Goal: Task Accomplishment & Management: Manage account settings

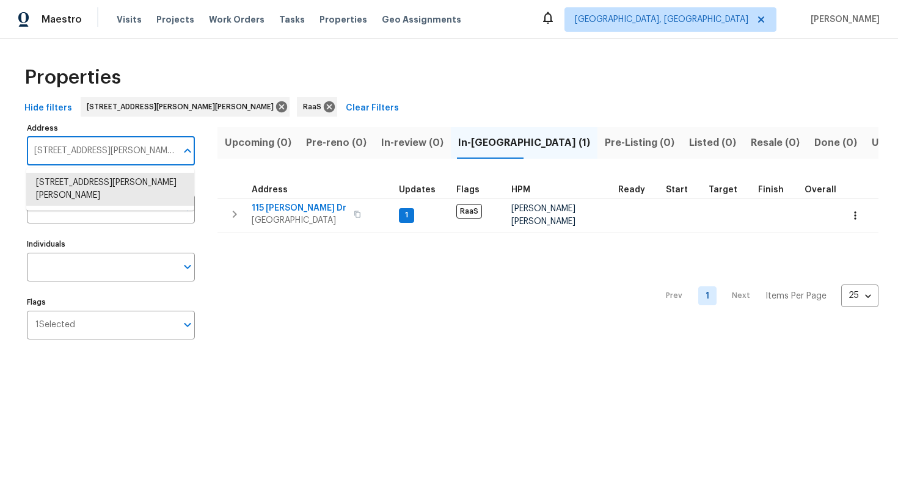
click at [106, 160] on input "115 Glynn Addy Dr Stockbridge GA 30281" at bounding box center [102, 151] width 150 height 29
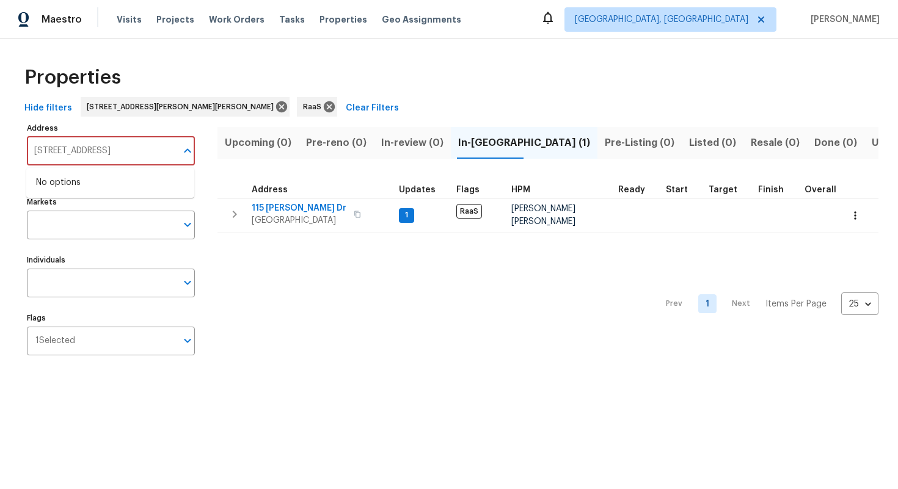
drag, startPoint x: 100, startPoint y: 151, endPoint x: 246, endPoint y: 151, distance: 145.4
click at [246, 151] on div "Address 4926 Halifax Dr, Tampa, FL 33615 Address Failed to fetch Markets Market…" at bounding box center [449, 244] width 859 height 248
type input "4926 Hali"
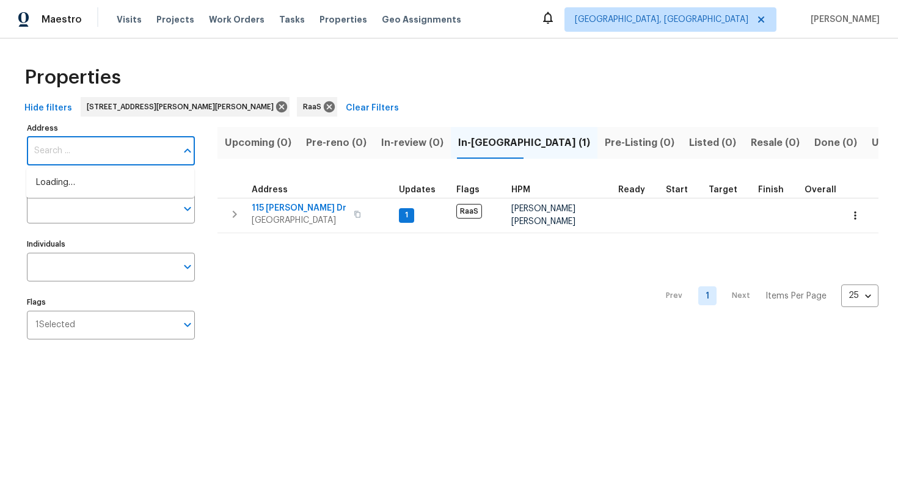
paste input "4926 Halifax Dr, Tampa, FL 33615"
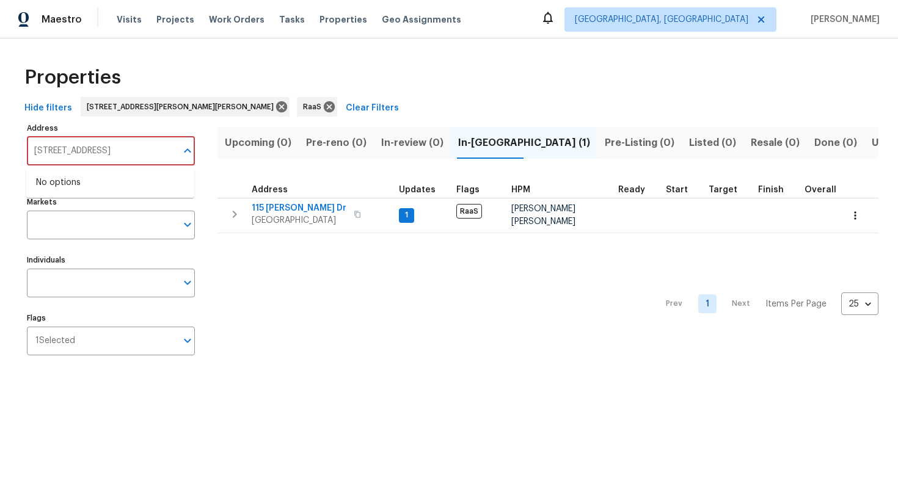
click at [97, 152] on input "4926 Halifax Dr, Tampa, FL 33615" at bounding box center [102, 151] width 150 height 29
click at [59, 150] on input "4926 Halifax Dr, Tampa, FL 33615" at bounding box center [102, 151] width 150 height 29
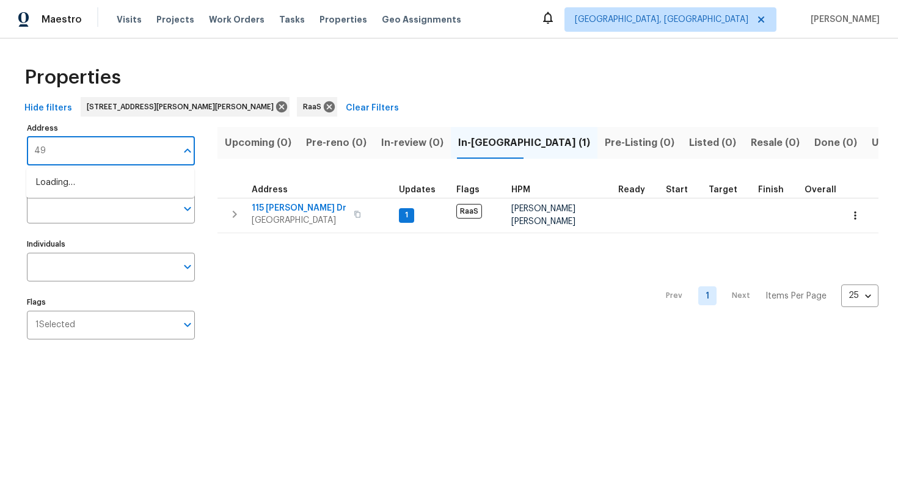
type input "4"
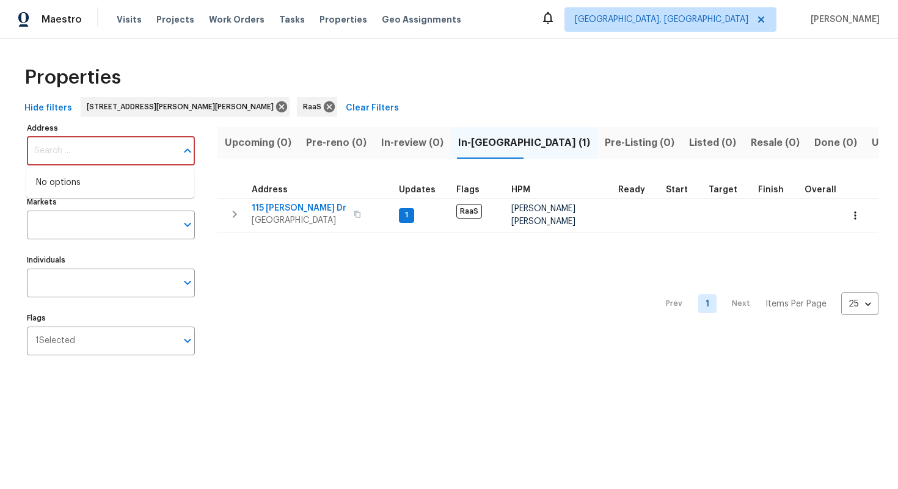
paste input "4926 Halifax Dr, Tampa, FL 33615"
type input "4926 Halifax Dr, Tampa, FL 33615"
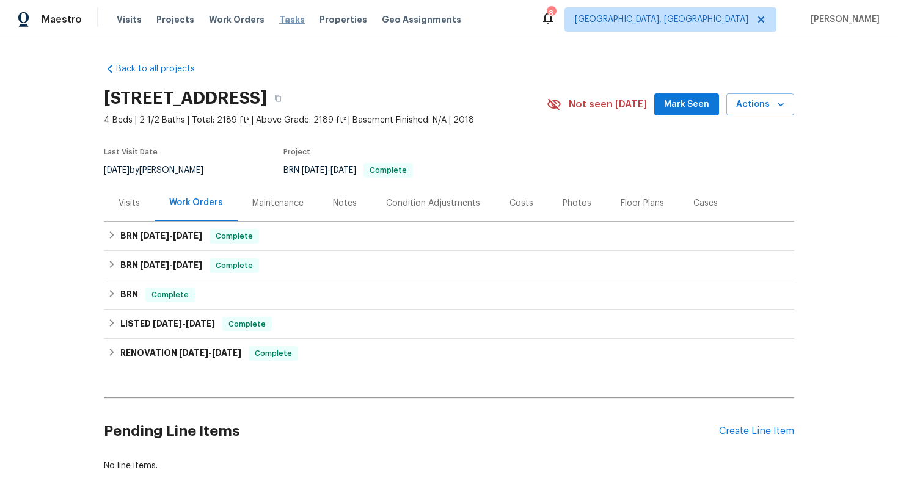
click at [279, 20] on span "Tasks" at bounding box center [292, 19] width 26 height 9
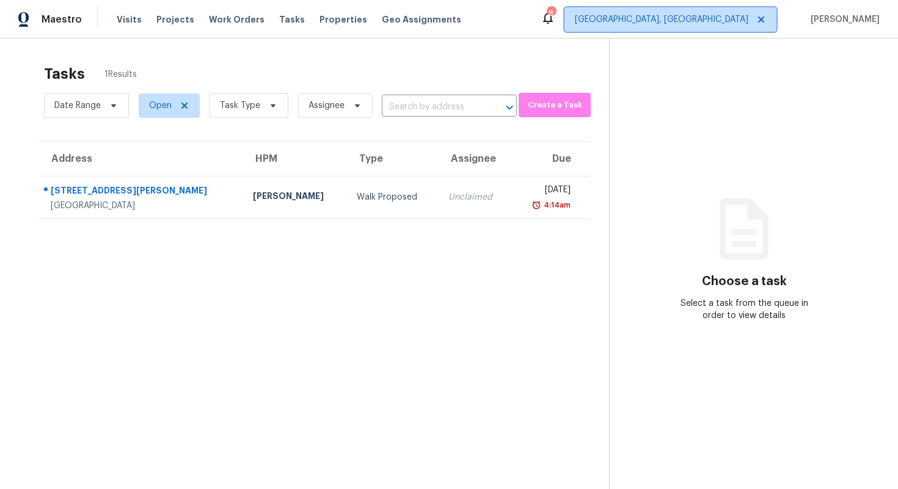
click at [756, 16] on icon at bounding box center [761, 20] width 10 height 10
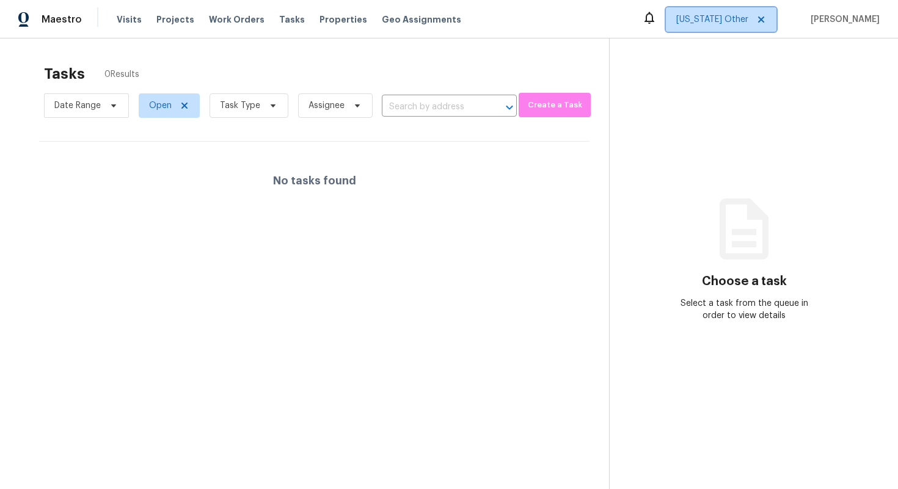
click at [756, 18] on icon at bounding box center [761, 20] width 10 height 10
click at [720, 14] on span "[US_STATE] Other" at bounding box center [721, 19] width 111 height 24
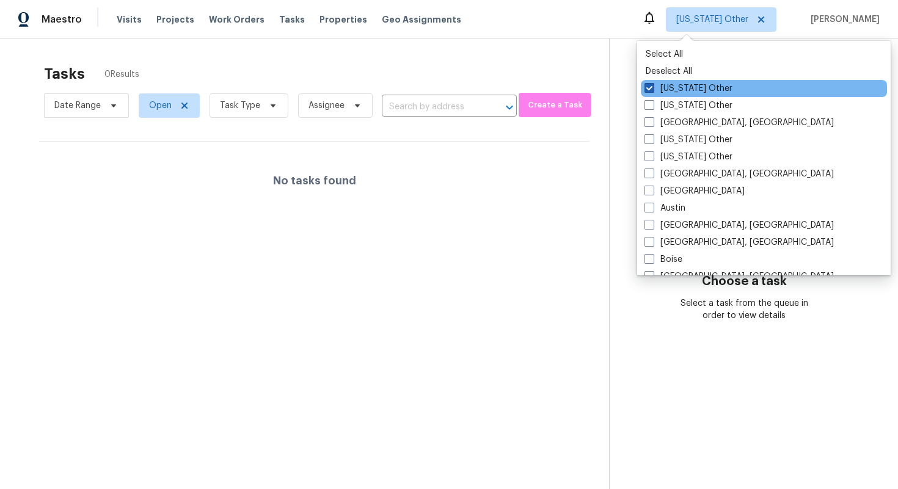
click at [646, 87] on span at bounding box center [649, 88] width 10 height 10
click at [646, 87] on input "[US_STATE] Other" at bounding box center [648, 86] width 8 height 8
checkbox input "true"
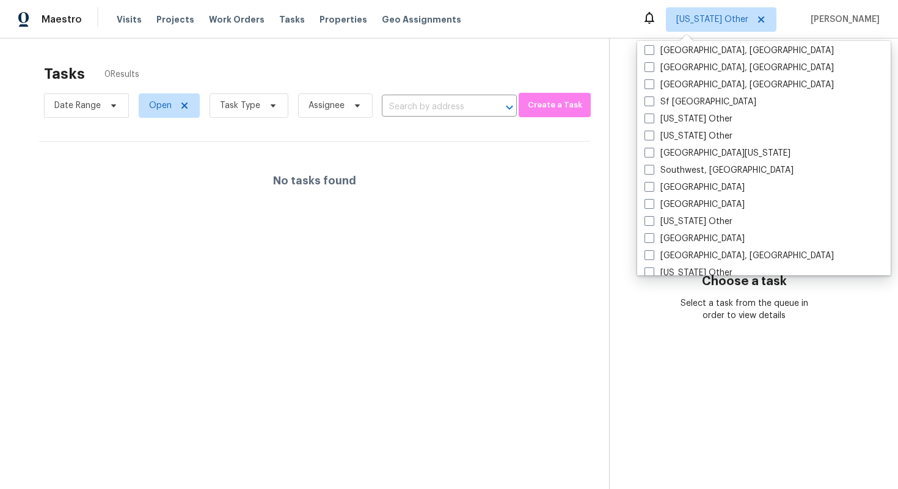
scroll to position [1692, 0]
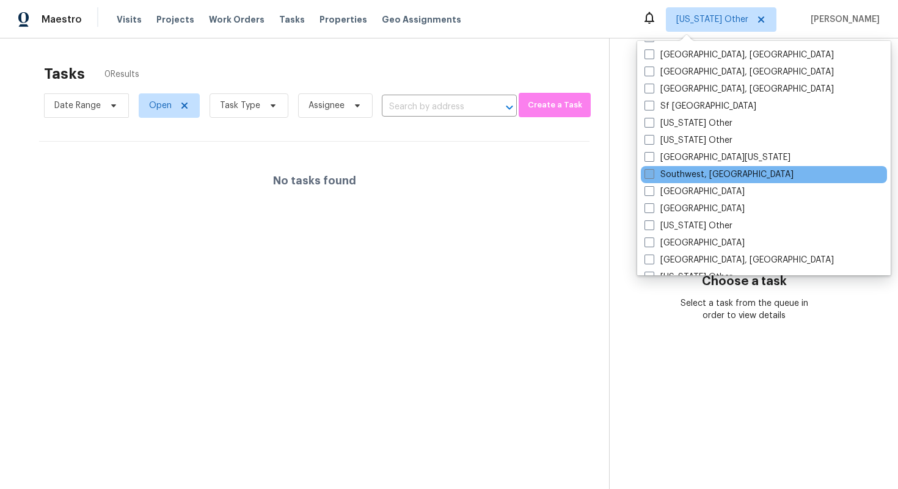
click at [687, 177] on label "Southwest, [GEOGRAPHIC_DATA]" at bounding box center [718, 175] width 149 height 12
click at [652, 177] on input "Southwest, [GEOGRAPHIC_DATA]" at bounding box center [648, 173] width 8 height 8
checkbox input "true"
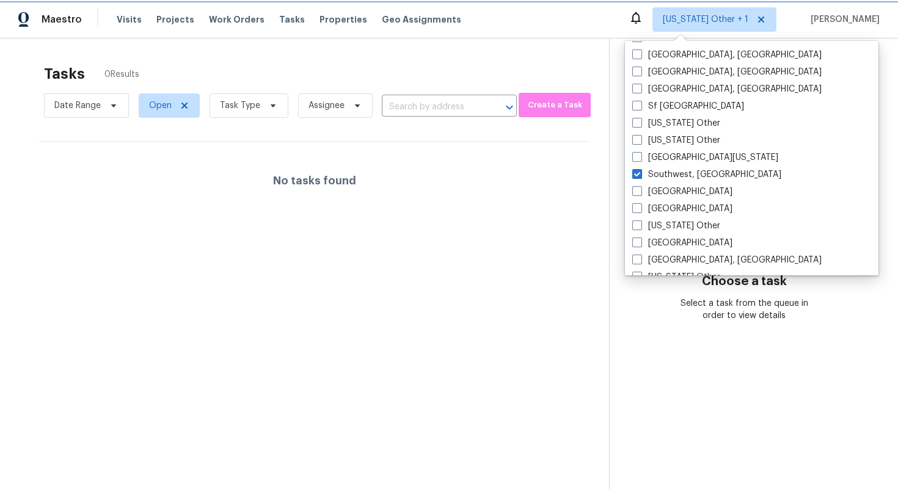
click at [699, 19] on span "[US_STATE] Other + 1" at bounding box center [706, 19] width 86 height 12
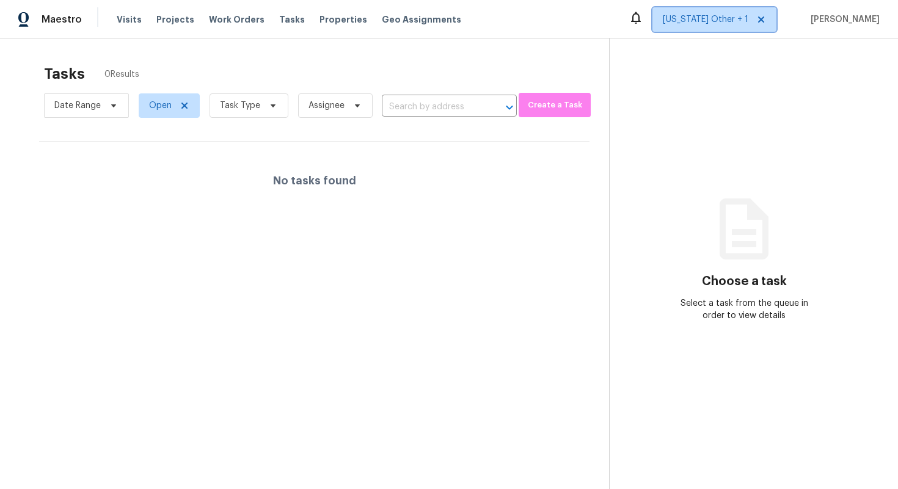
click at [699, 19] on span "[US_STATE] Other + 1" at bounding box center [706, 19] width 86 height 12
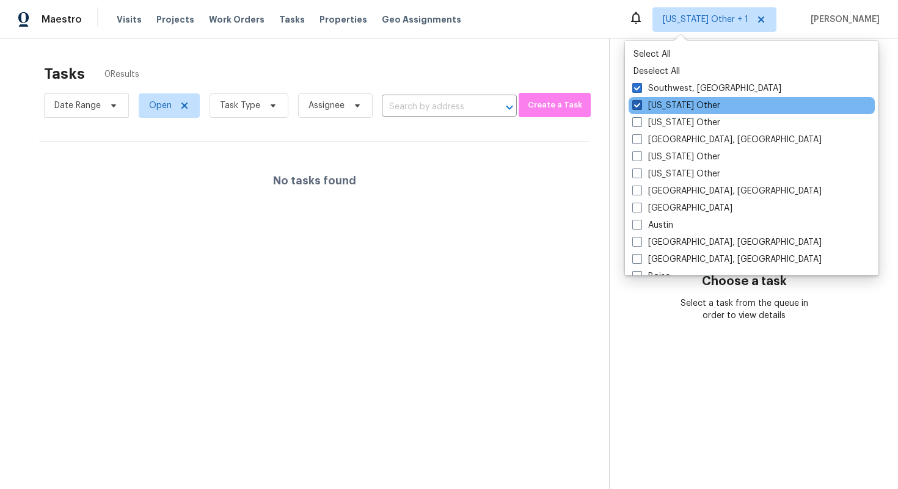
click at [635, 105] on span at bounding box center [637, 105] width 10 height 10
click at [635, 105] on input "[US_STATE] Other" at bounding box center [636, 104] width 8 height 8
checkbox input "false"
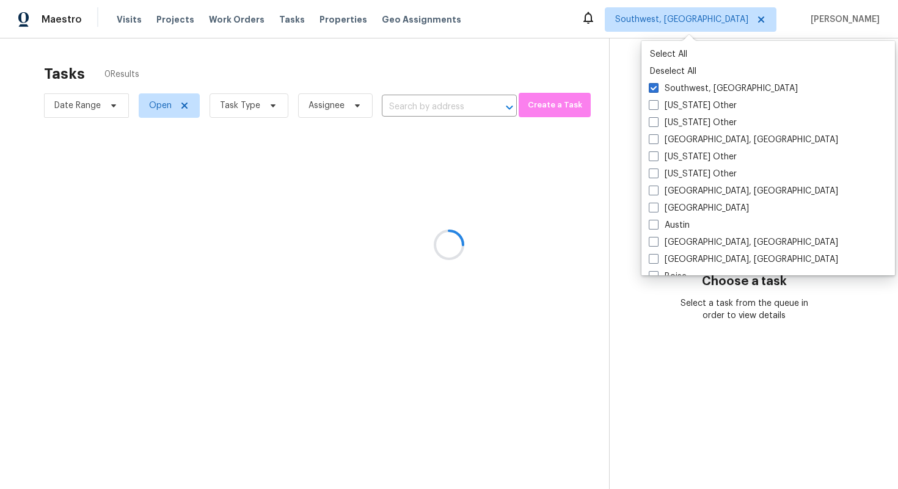
click at [823, 122] on div at bounding box center [449, 244] width 898 height 489
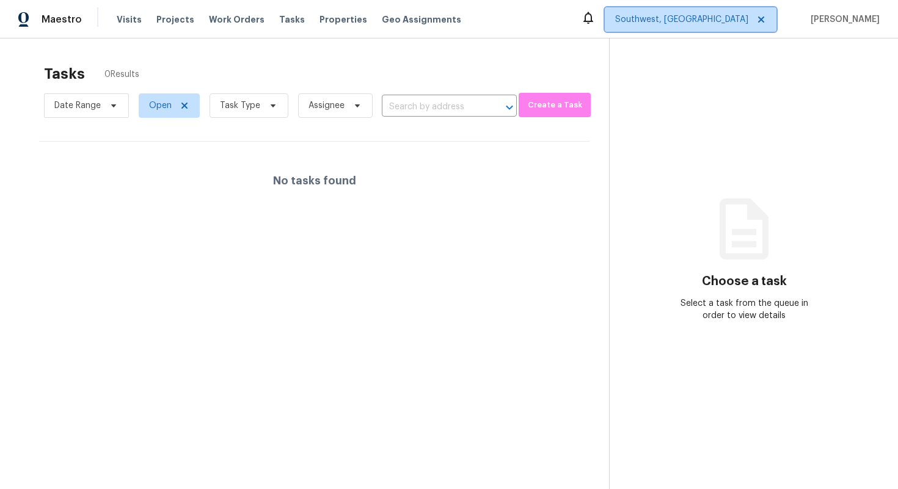
click at [681, 17] on span "Southwest, [GEOGRAPHIC_DATA]" at bounding box center [681, 19] width 133 height 12
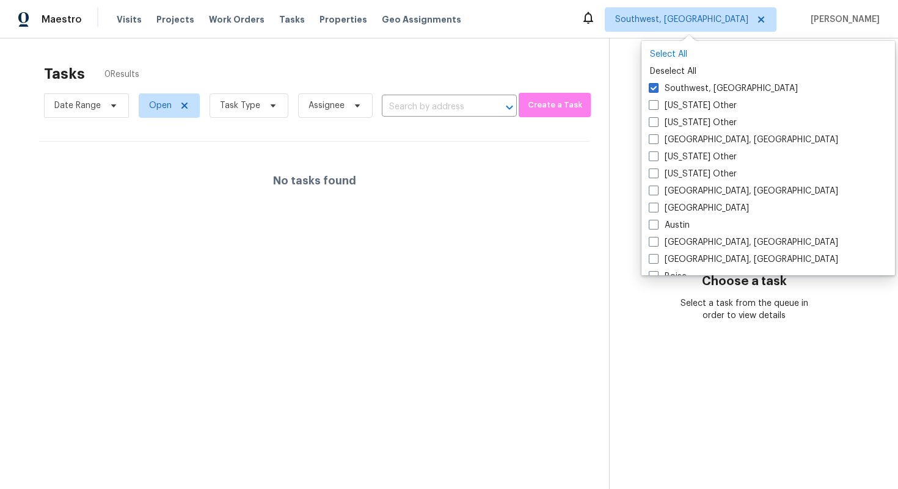
click at [683, 53] on p "Select All" at bounding box center [768, 54] width 236 height 12
checkbox input "true"
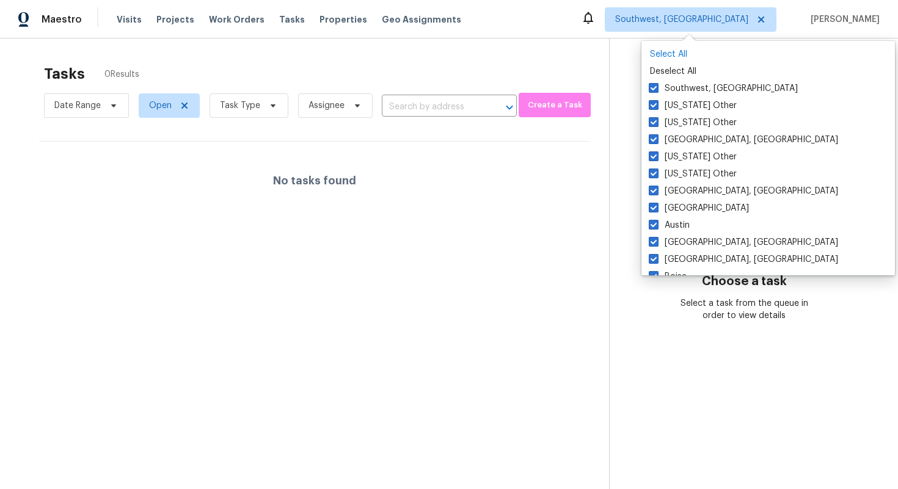
checkbox input "true"
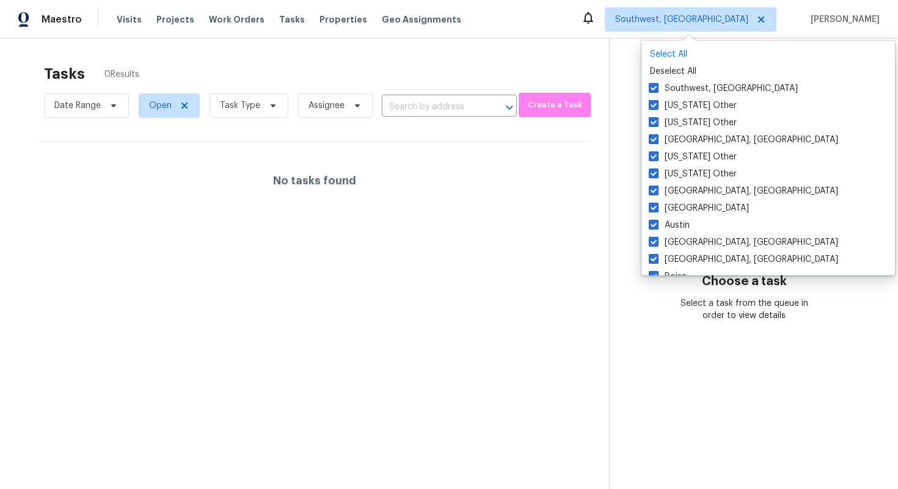
checkbox input "true"
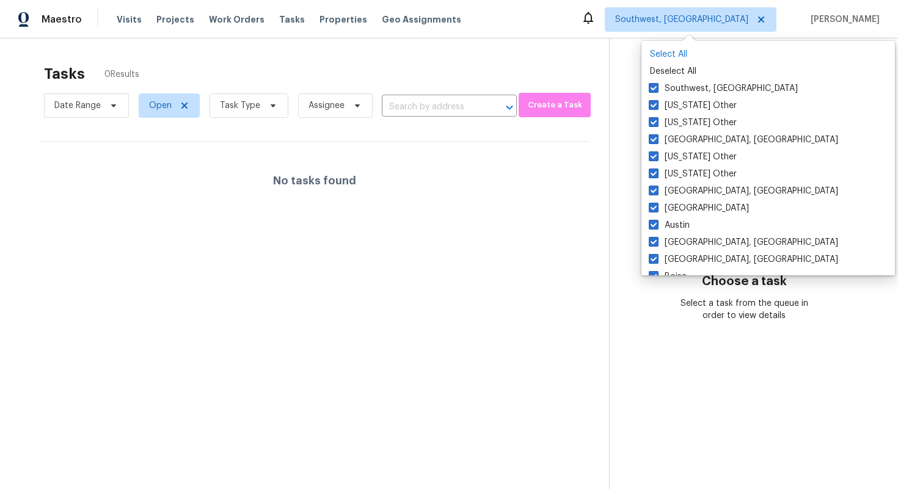
checkbox input "true"
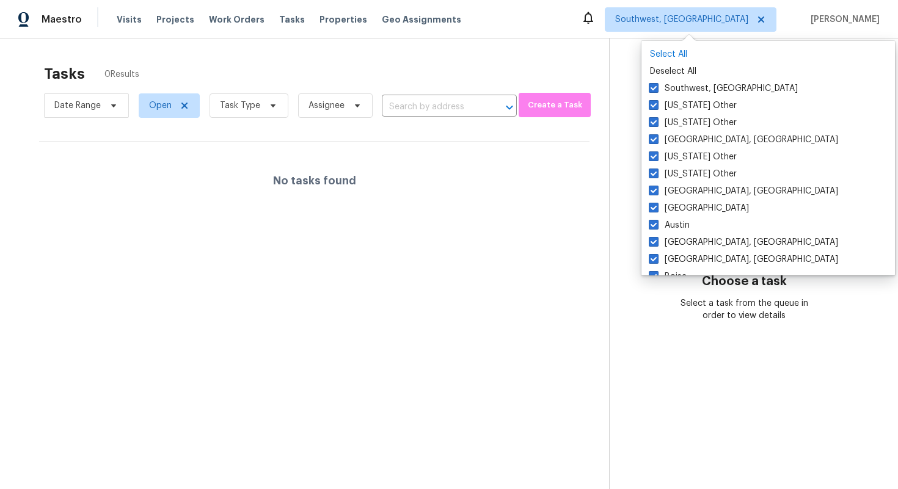
checkbox input "true"
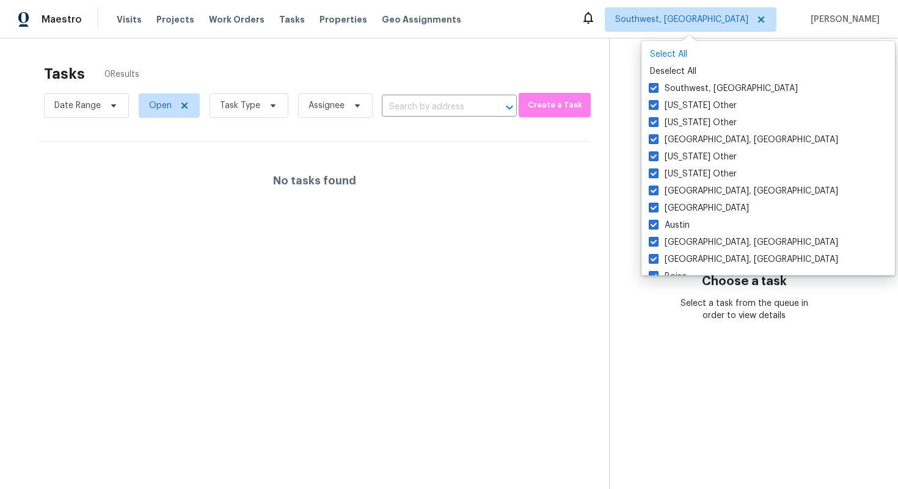
checkbox input "true"
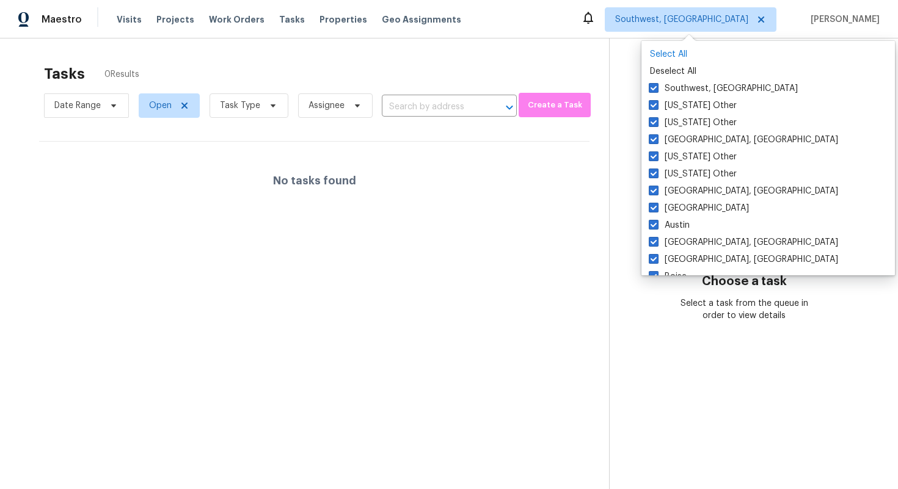
checkbox input "true"
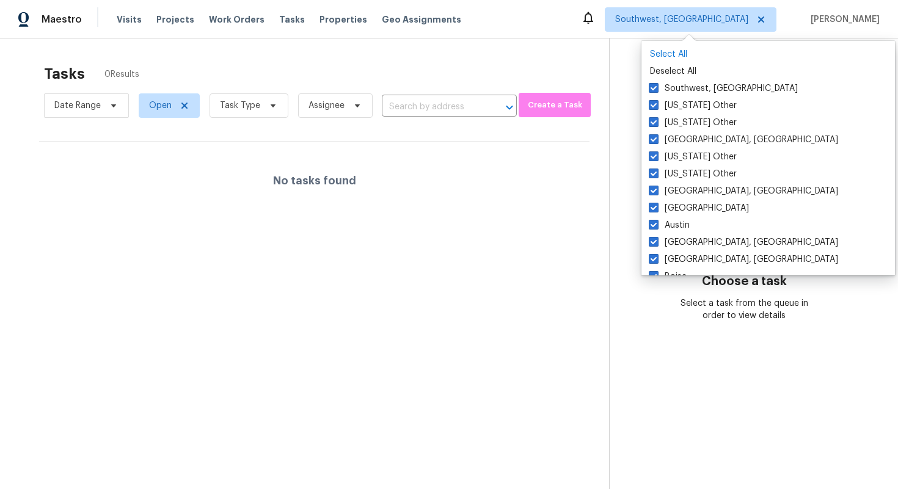
checkbox input "true"
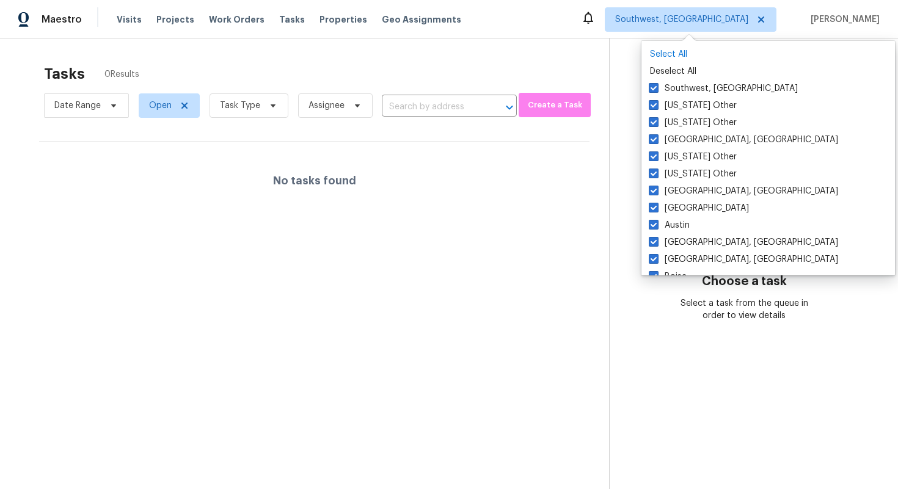
checkbox input "true"
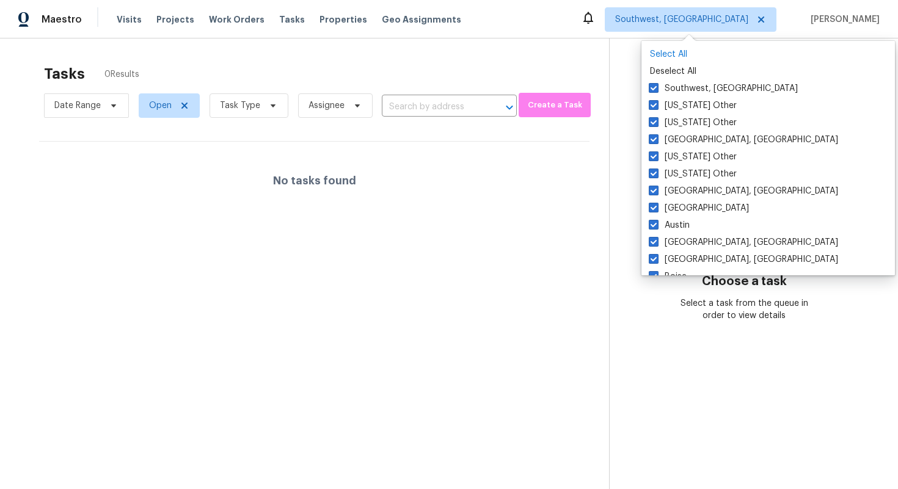
checkbox input "true"
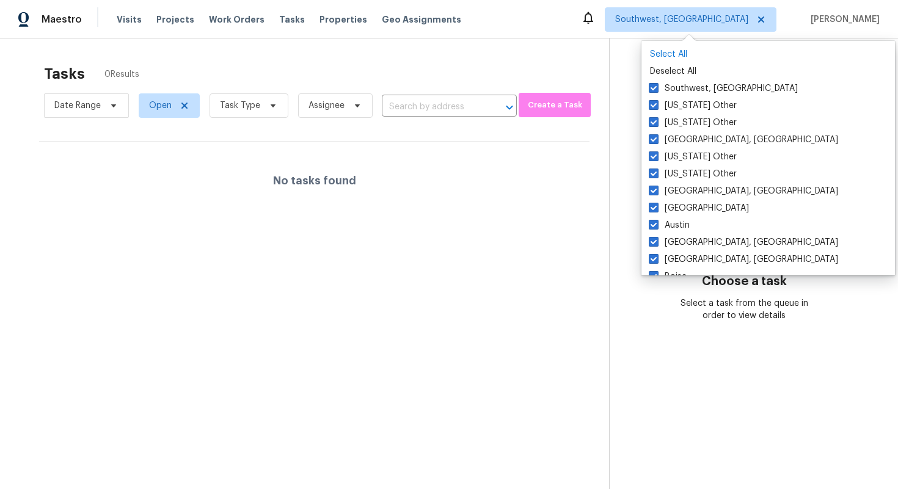
checkbox input "true"
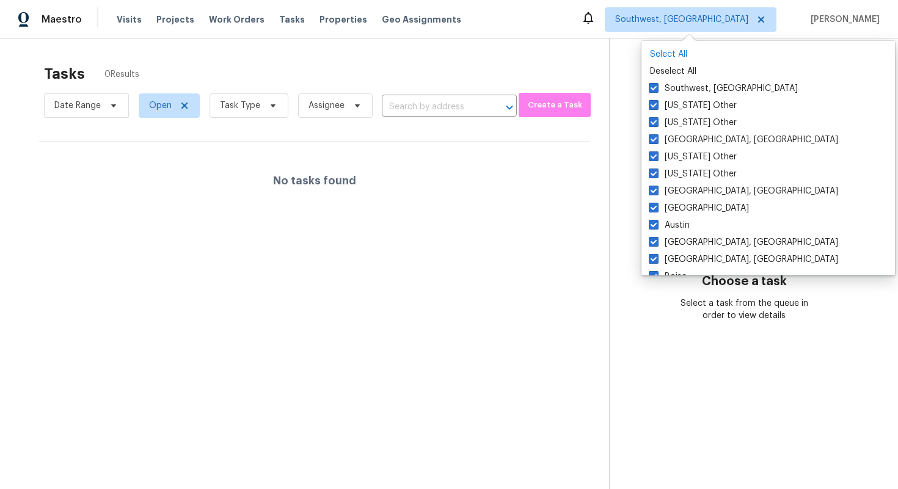
checkbox input "true"
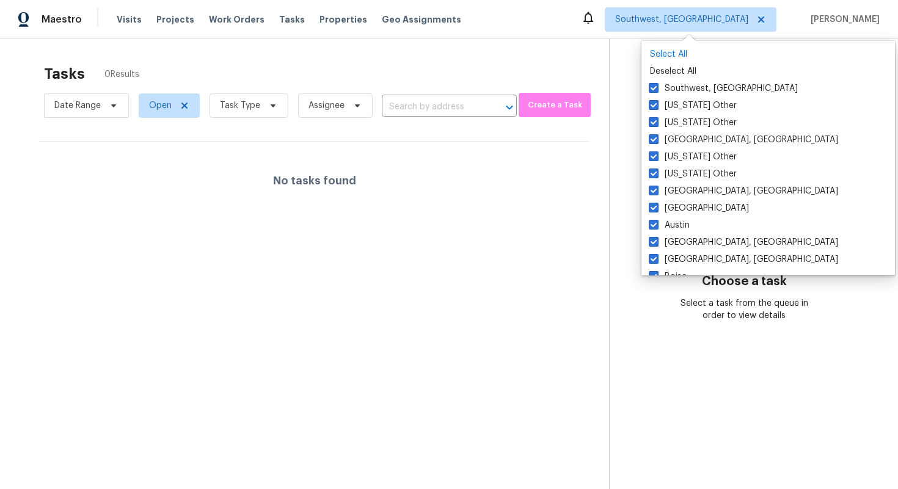
checkbox input "true"
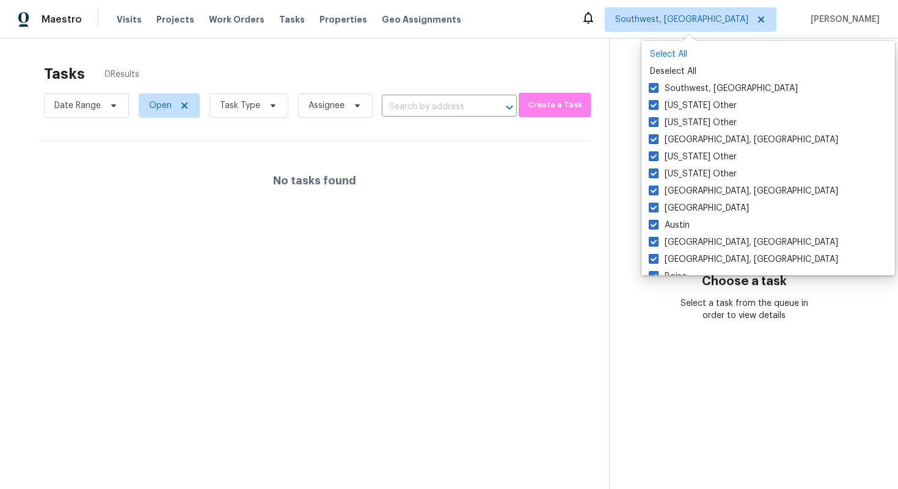
checkbox input "true"
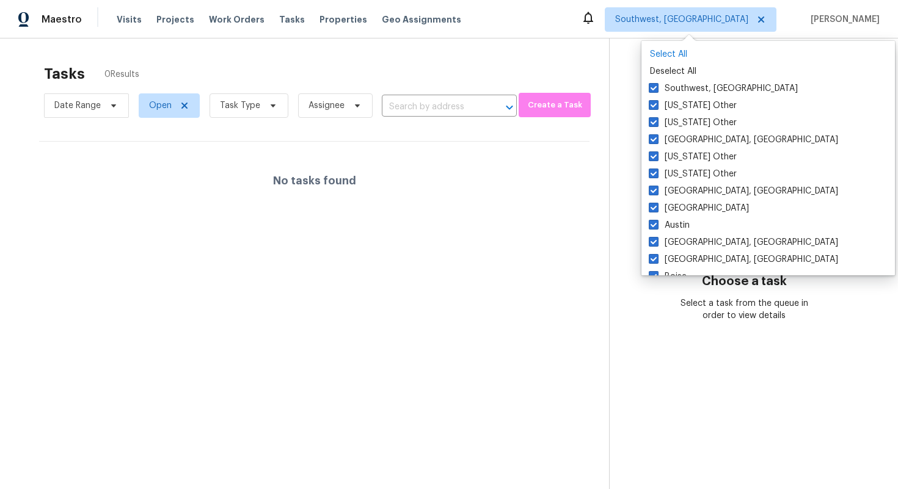
checkbox input "true"
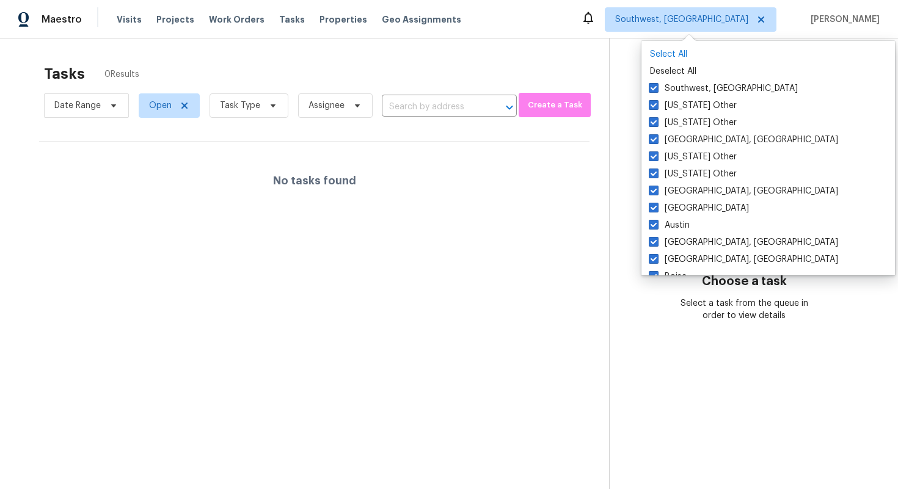
checkbox input "true"
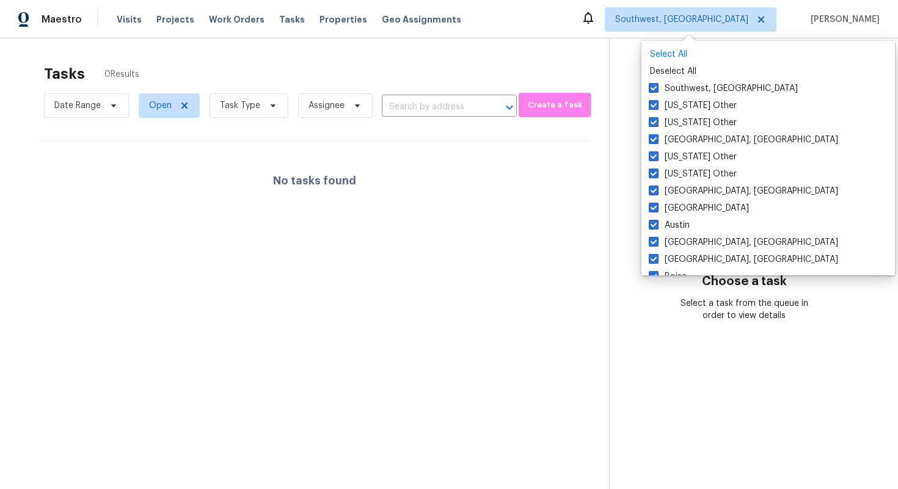
checkbox input "true"
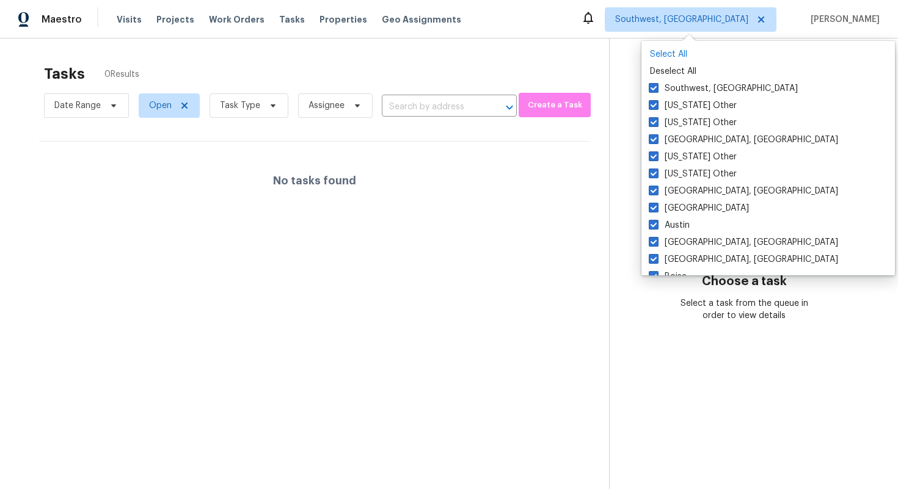
checkbox input "true"
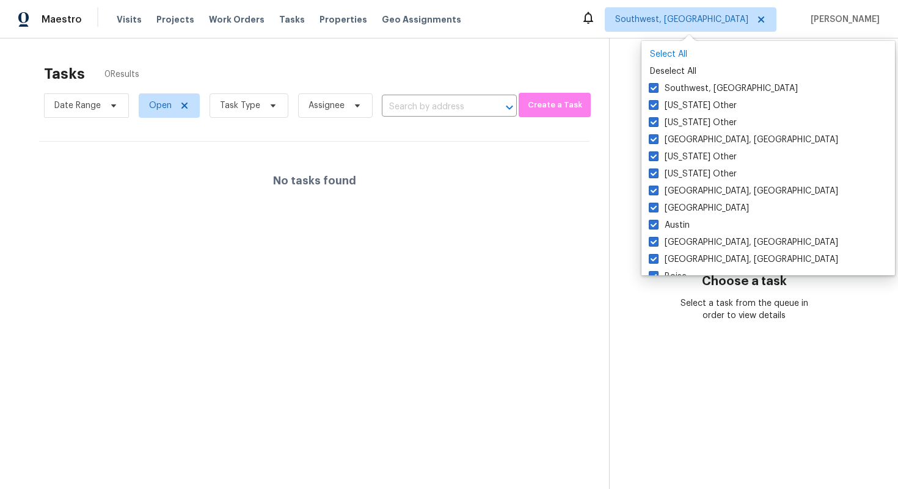
checkbox input "true"
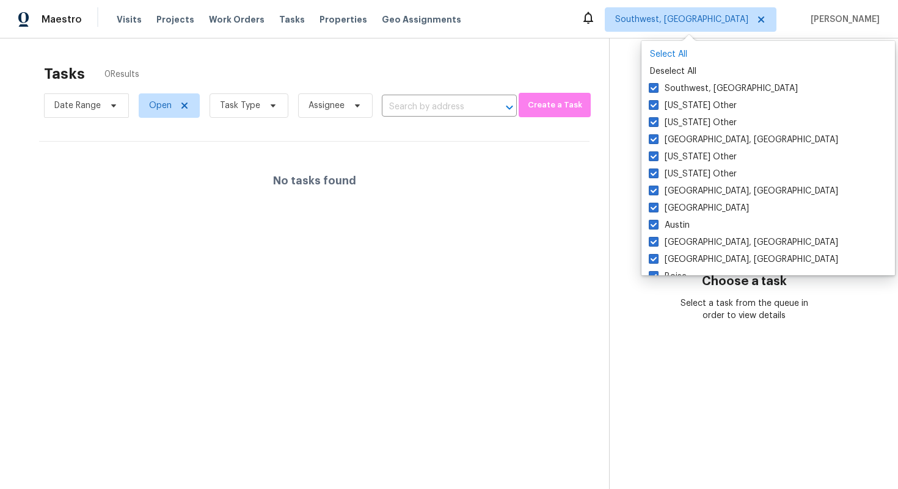
checkbox input "true"
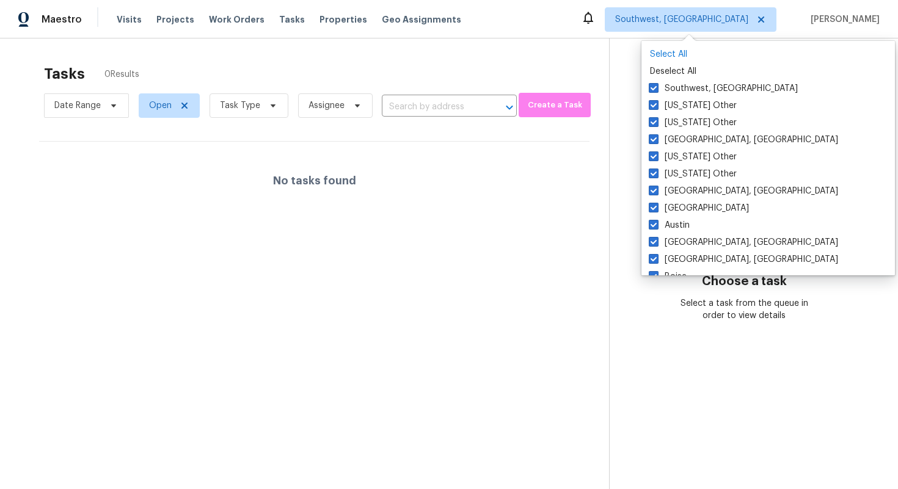
checkbox input "true"
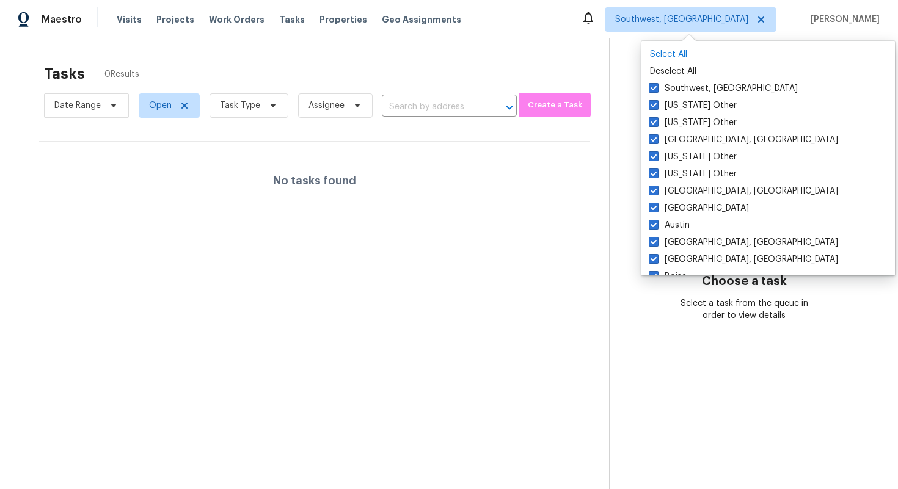
checkbox input "true"
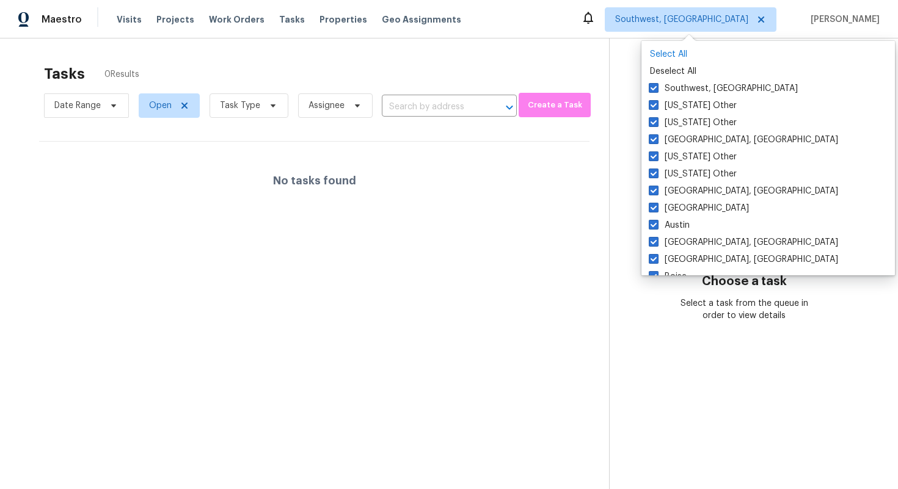
checkbox input "true"
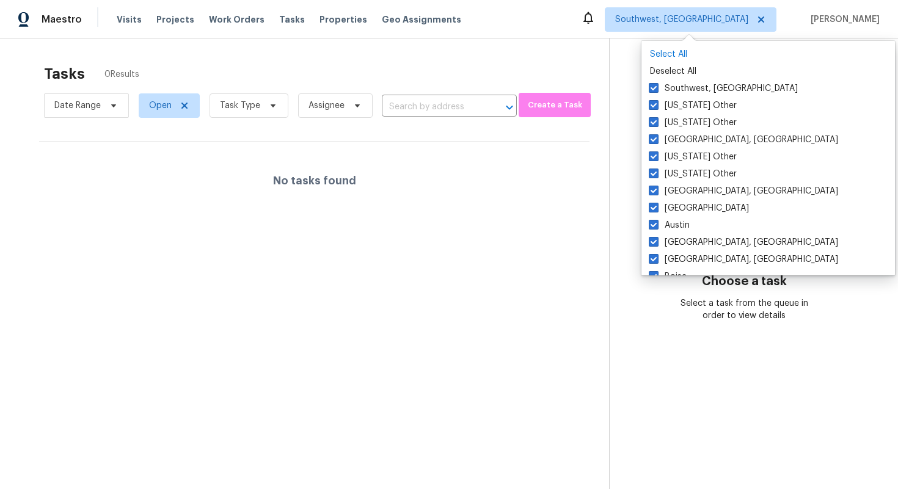
checkbox input "true"
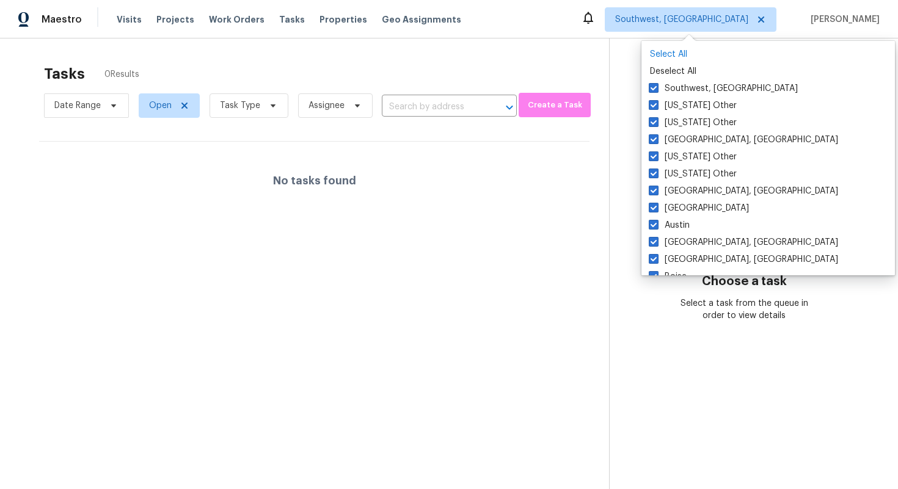
checkbox input "true"
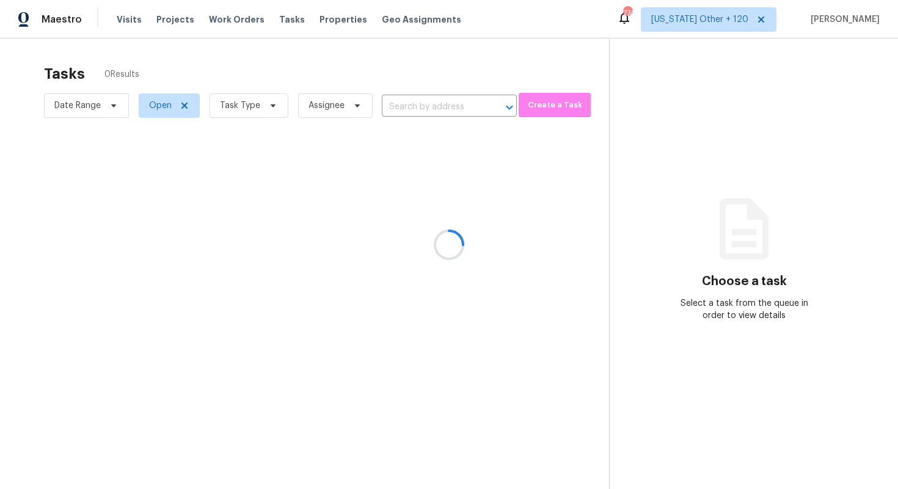
click at [779, 128] on div at bounding box center [449, 244] width 898 height 489
click at [651, 18] on span "[US_STATE] Other + 120" at bounding box center [699, 19] width 97 height 12
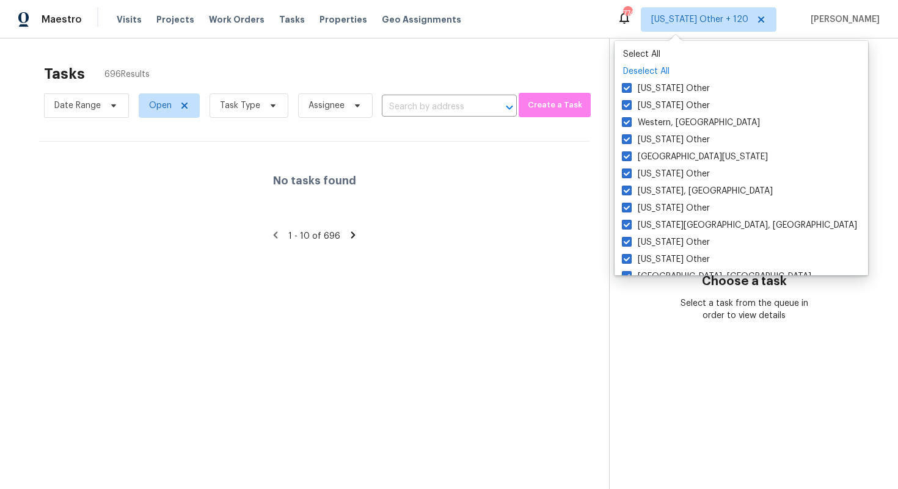
click at [657, 70] on p "Deselect All" at bounding box center [741, 71] width 236 height 12
checkbox input "false"
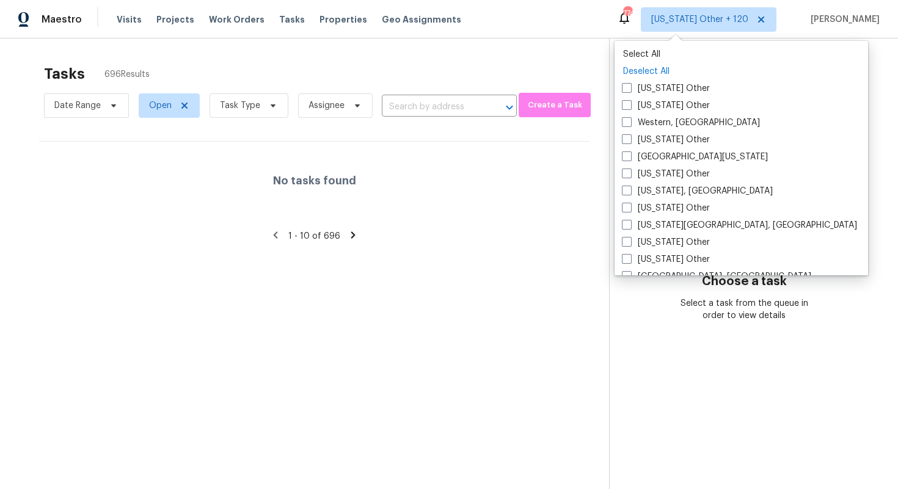
checkbox input "false"
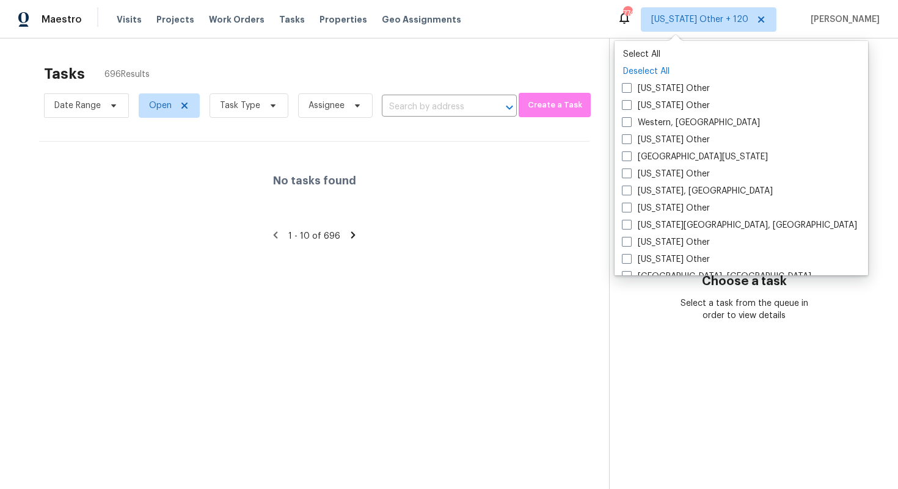
checkbox input "false"
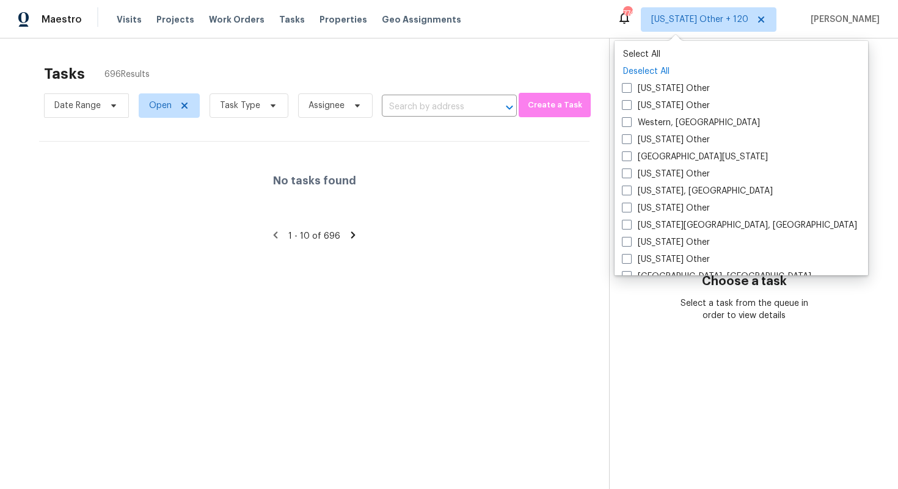
checkbox input "false"
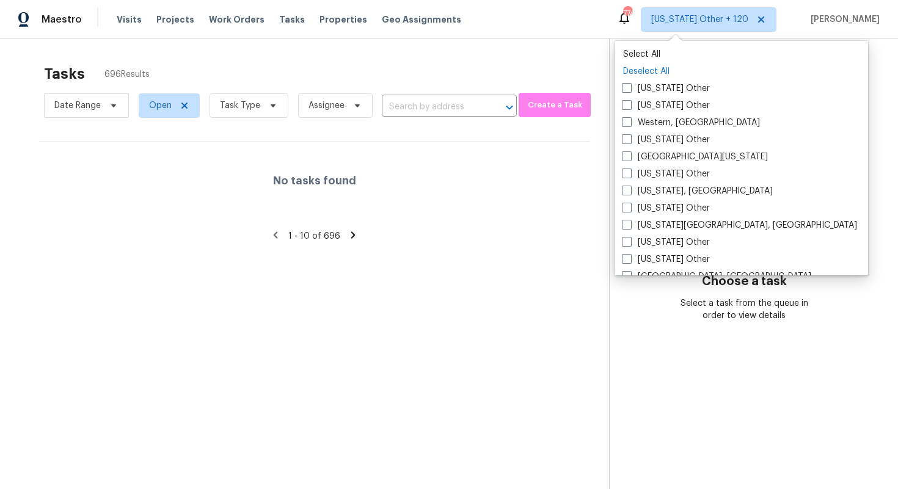
checkbox input "false"
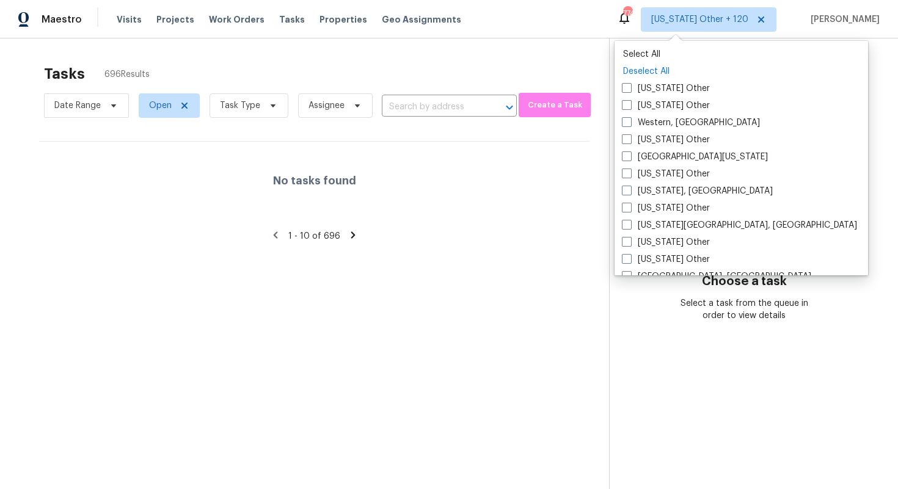
checkbox input "false"
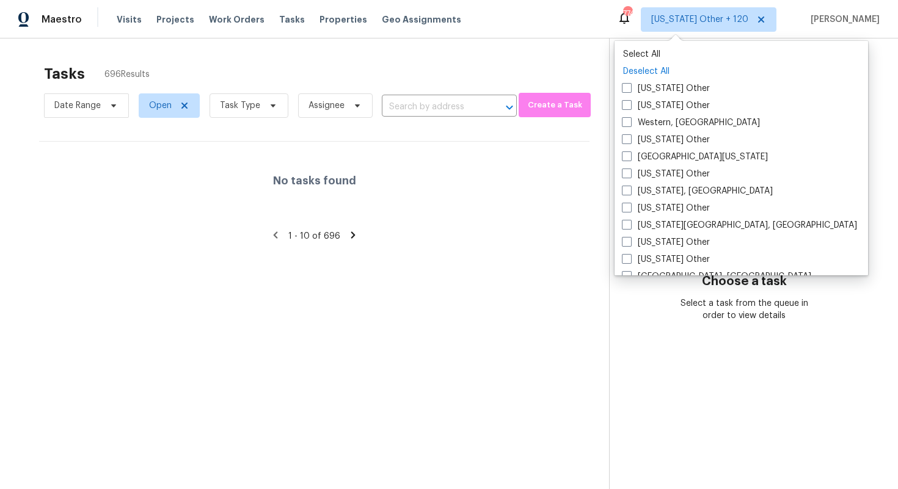
checkbox input "false"
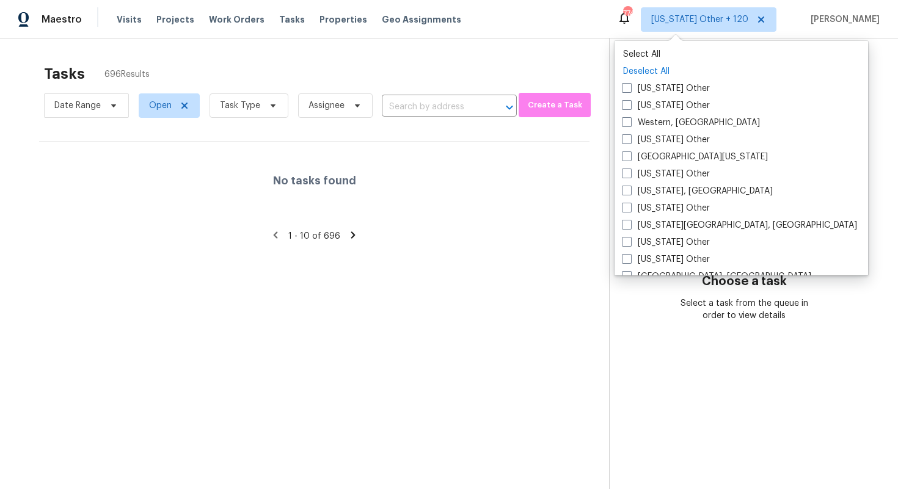
checkbox input "false"
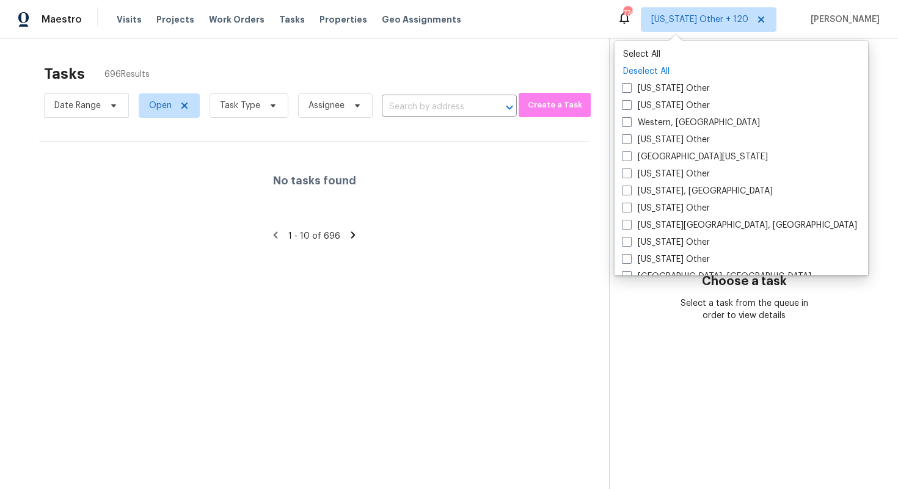
checkbox input "false"
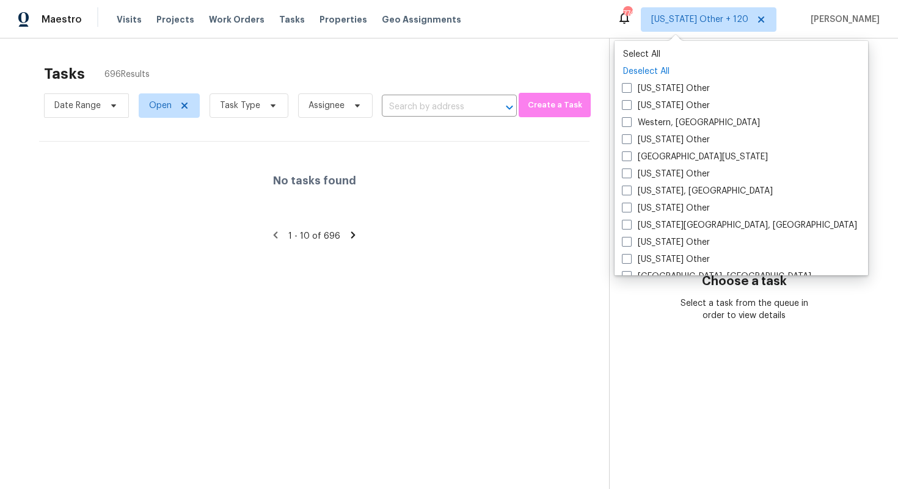
checkbox input "false"
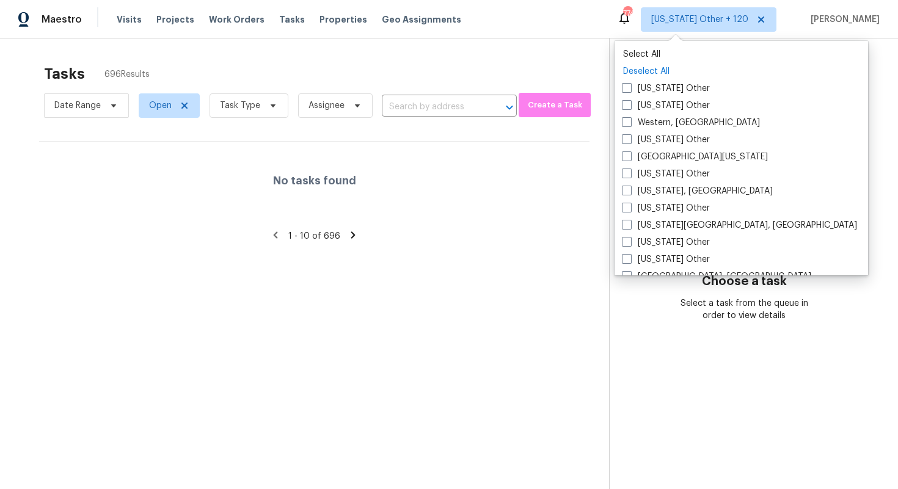
checkbox input "false"
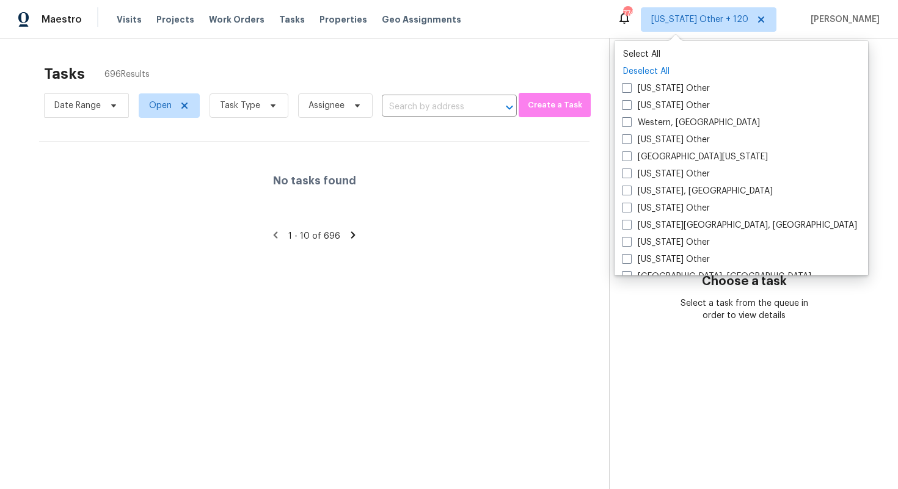
checkbox input "false"
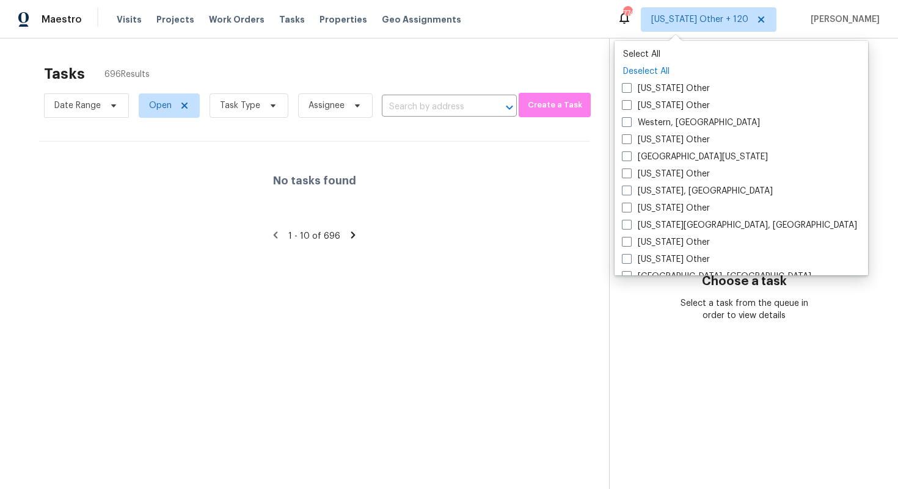
checkbox input "false"
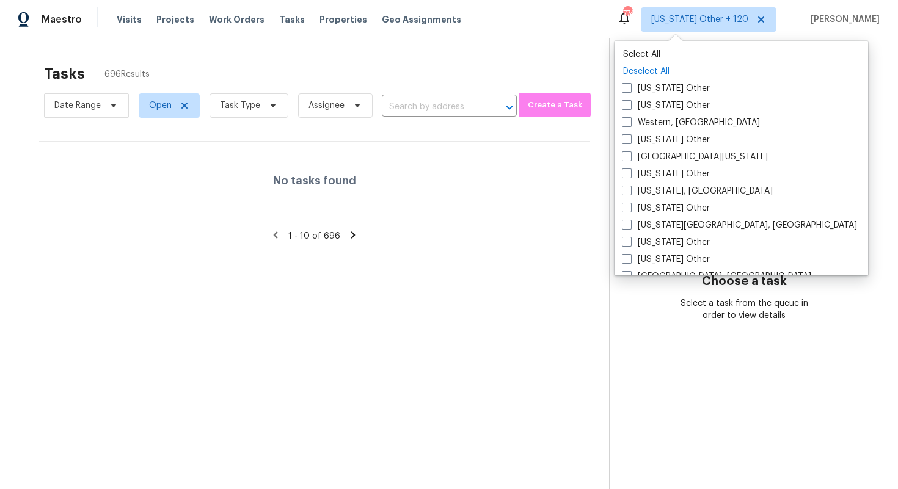
checkbox input "false"
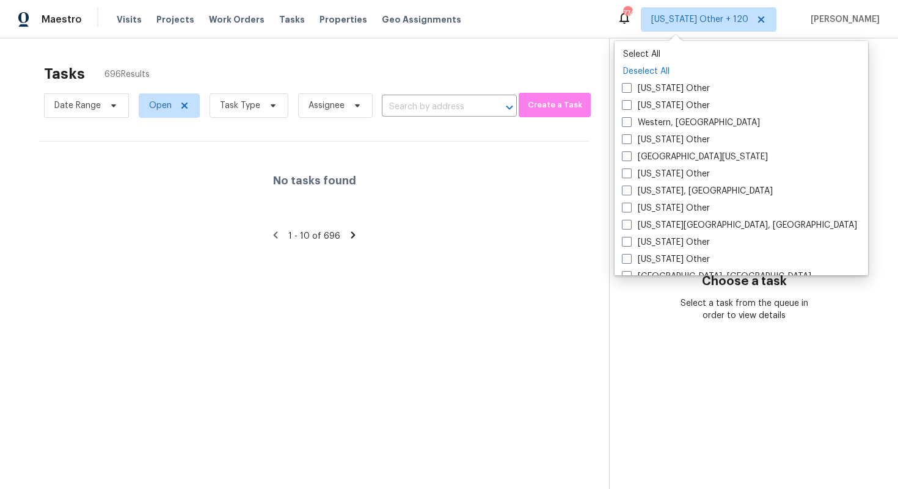
checkbox input "false"
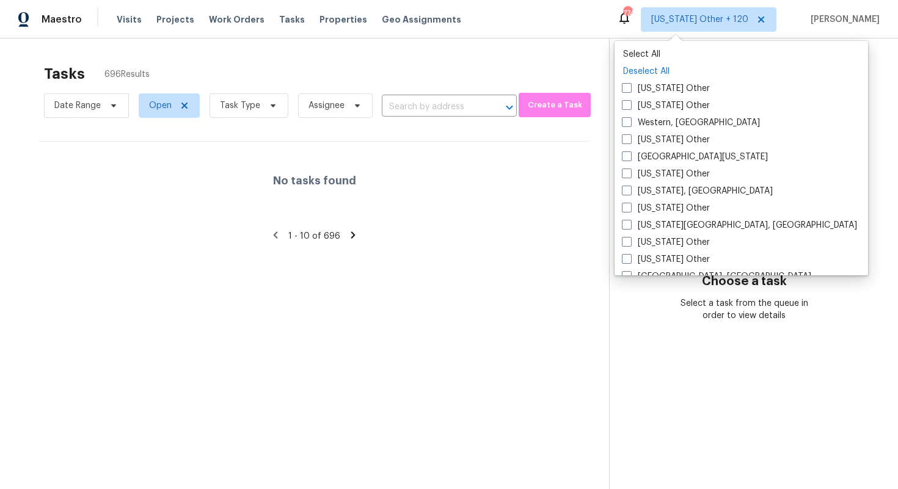
checkbox input "false"
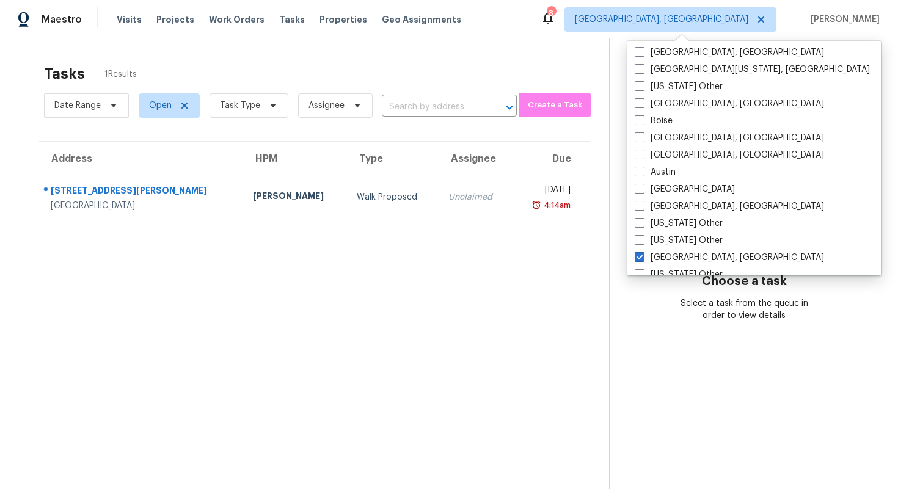
scroll to position [1879, 0]
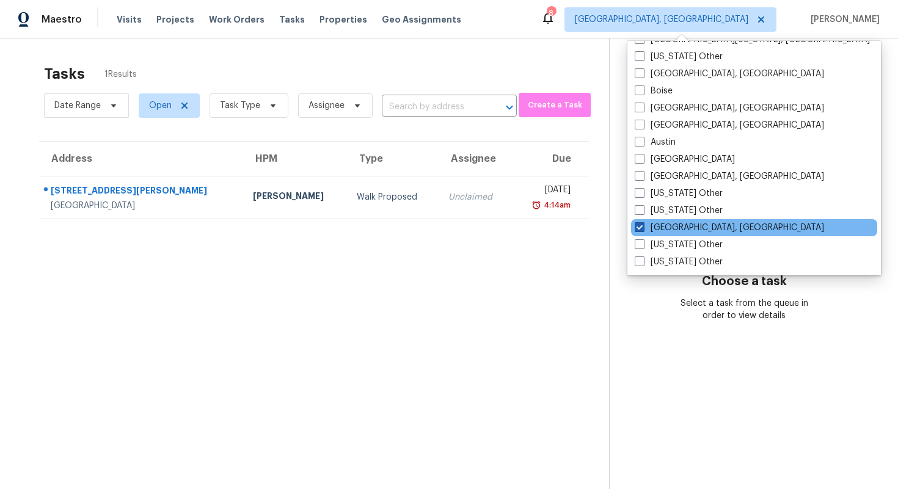
click at [638, 227] on span at bounding box center [640, 227] width 10 height 10
click at [638, 227] on input "[GEOGRAPHIC_DATA], [GEOGRAPHIC_DATA]" at bounding box center [639, 226] width 8 height 8
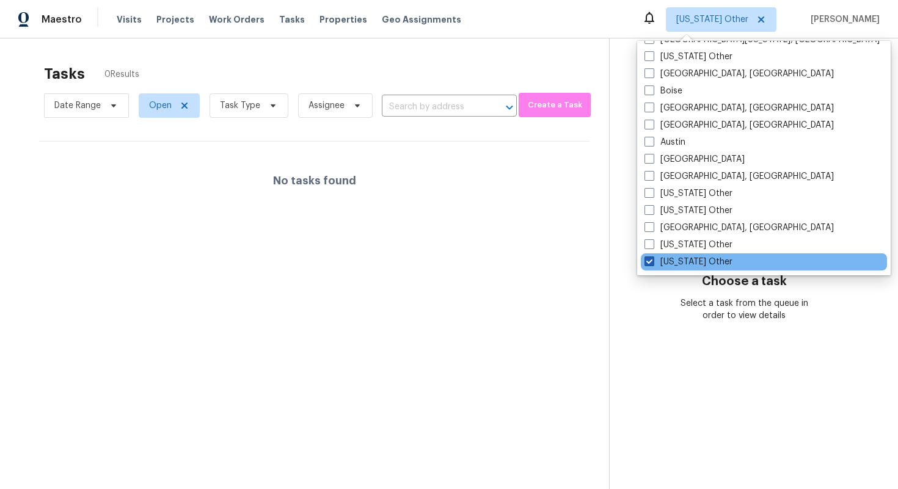
click at [648, 268] on label "[US_STATE] Other" at bounding box center [688, 262] width 88 height 12
click at [648, 264] on input "[US_STATE] Other" at bounding box center [648, 260] width 8 height 8
click at [648, 268] on label "[US_STATE] Other" at bounding box center [688, 262] width 88 height 12
click at [648, 264] on input "[US_STATE] Other" at bounding box center [648, 260] width 8 height 8
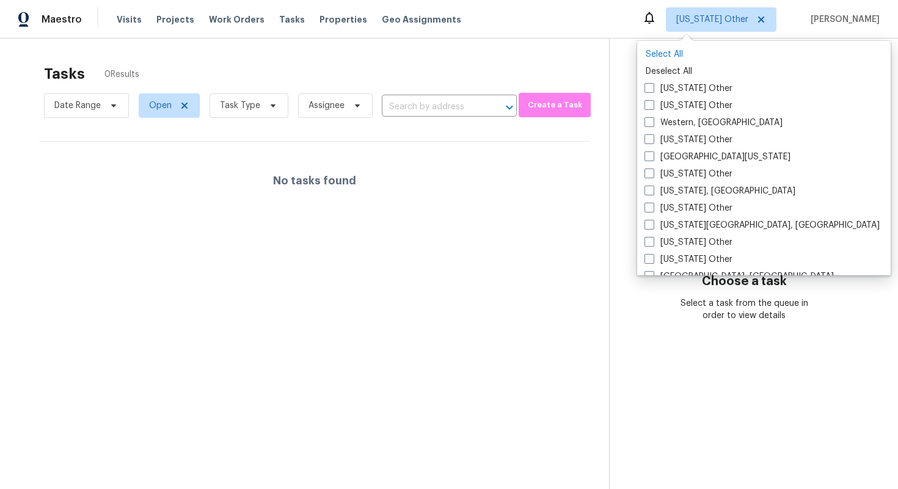
click at [655, 55] on p "Select All" at bounding box center [764, 54] width 236 height 12
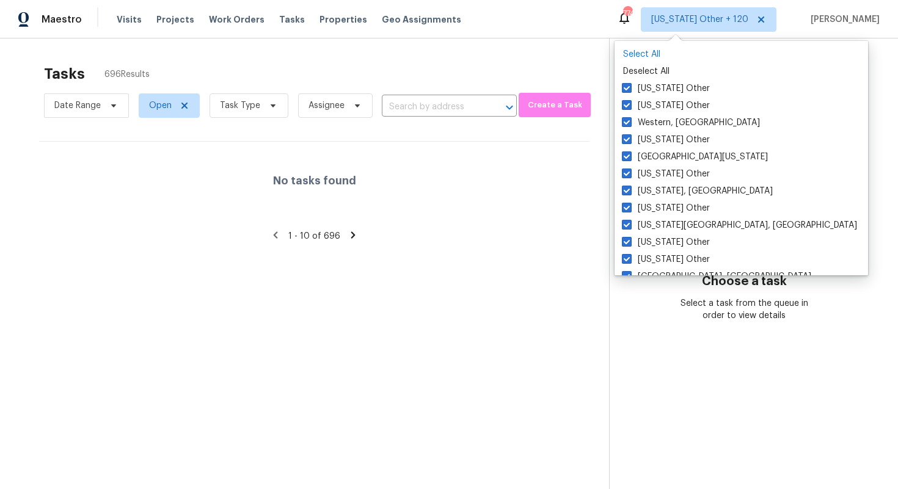
click at [655, 55] on p "Select All" at bounding box center [741, 54] width 236 height 12
click at [649, 71] on p "Deselect All" at bounding box center [741, 71] width 236 height 12
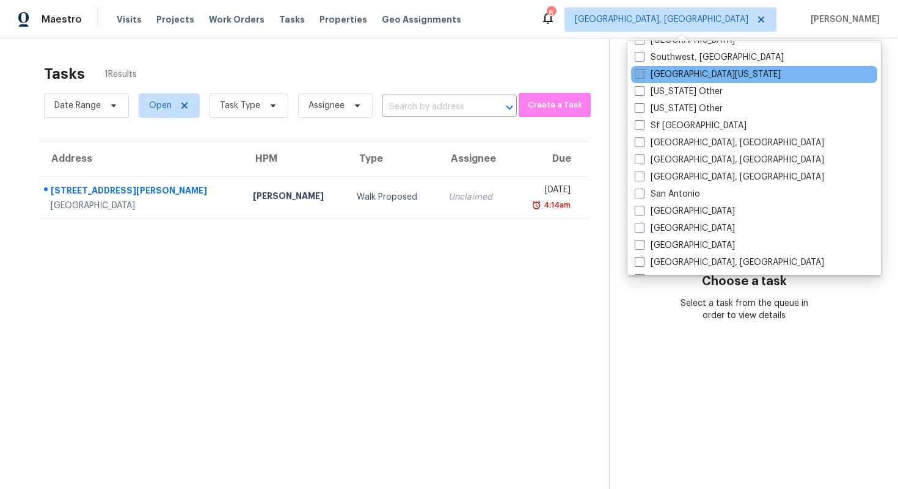
scroll to position [278, 0]
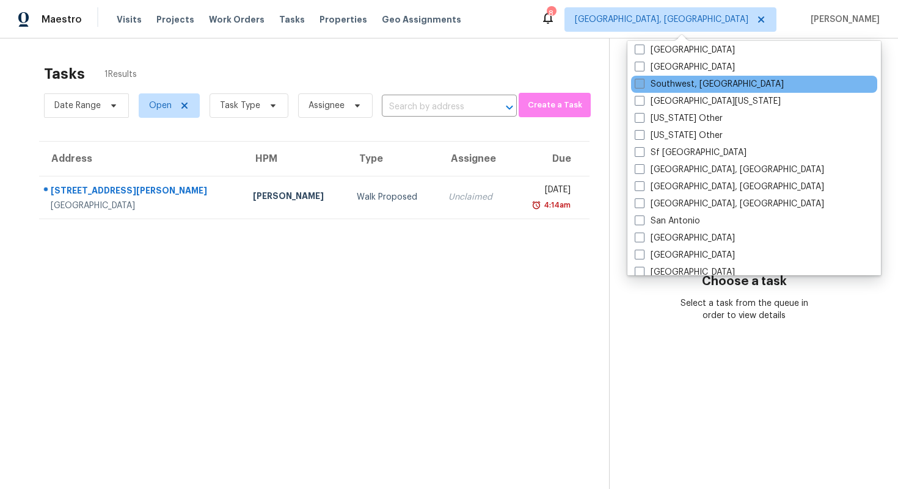
click at [653, 81] on label "Southwest, [GEOGRAPHIC_DATA]" at bounding box center [709, 84] width 149 height 12
click at [643, 81] on input "Southwest, [GEOGRAPHIC_DATA]" at bounding box center [639, 82] width 8 height 8
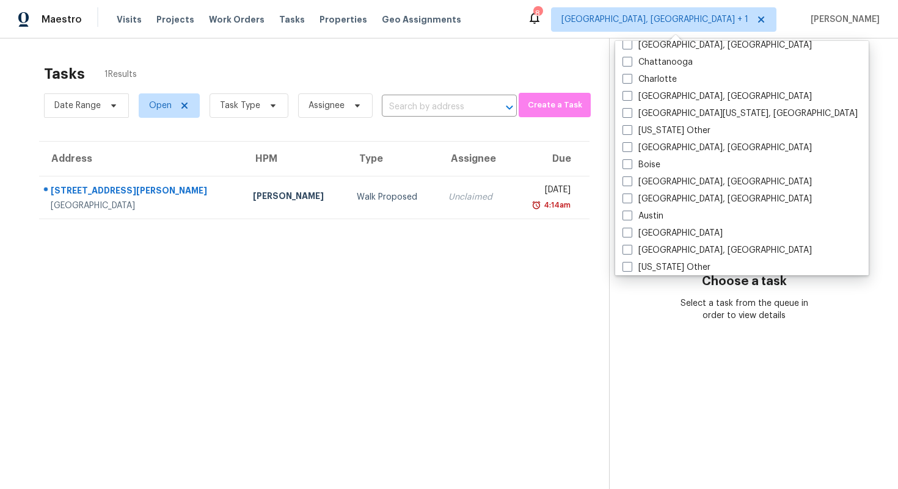
scroll to position [1879, 0]
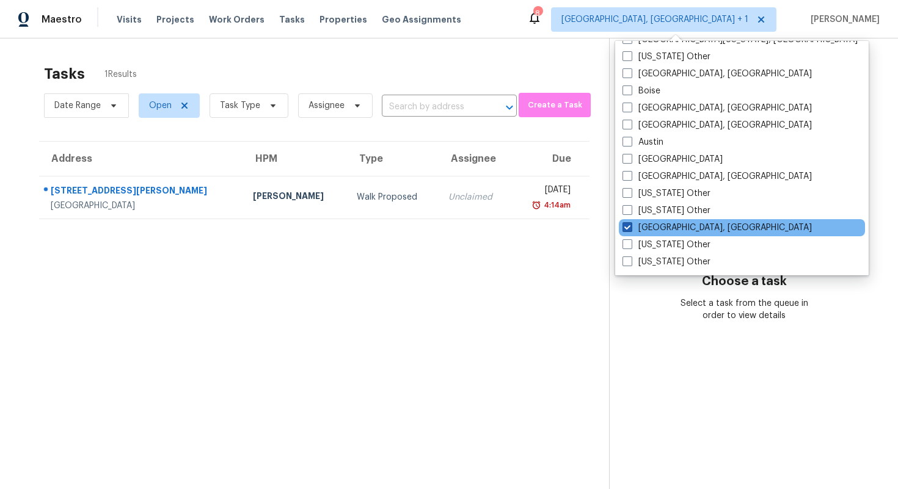
click at [628, 228] on span at bounding box center [627, 227] width 10 height 10
click at [628, 228] on input "[GEOGRAPHIC_DATA], [GEOGRAPHIC_DATA]" at bounding box center [626, 226] width 8 height 8
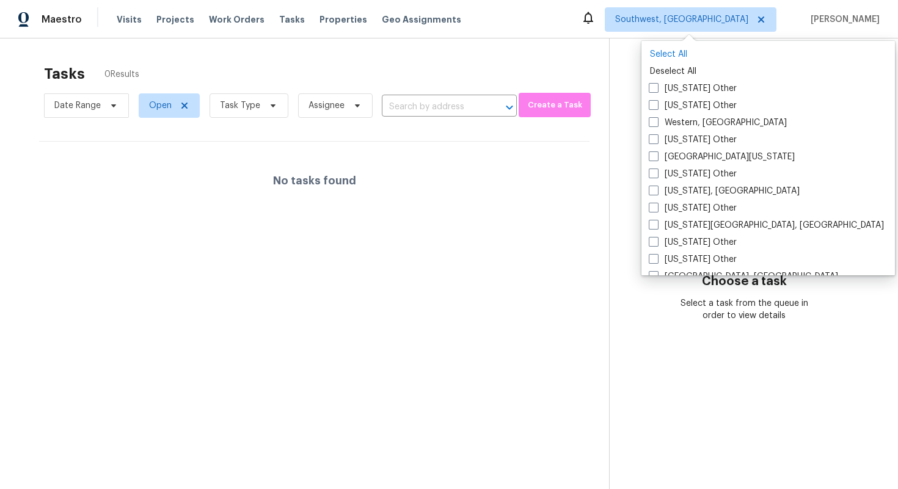
click at [658, 57] on p "Select All" at bounding box center [768, 54] width 236 height 12
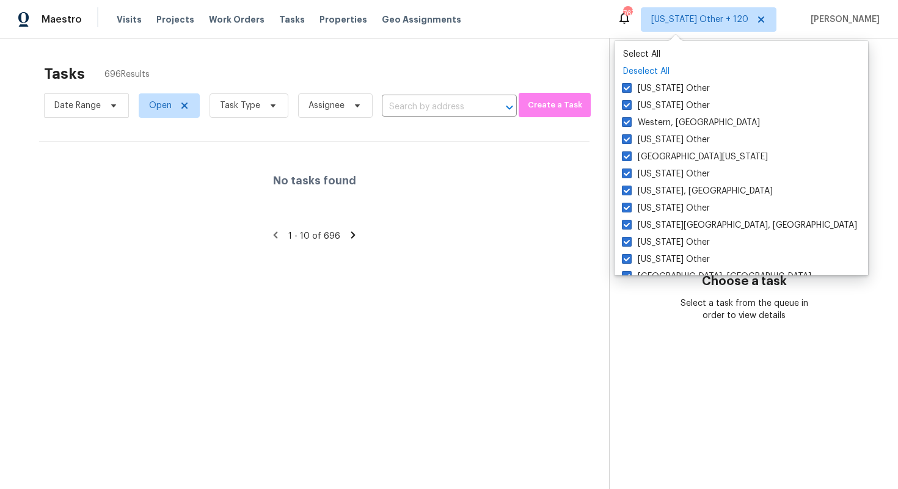
click at [650, 67] on p "Deselect All" at bounding box center [741, 71] width 236 height 12
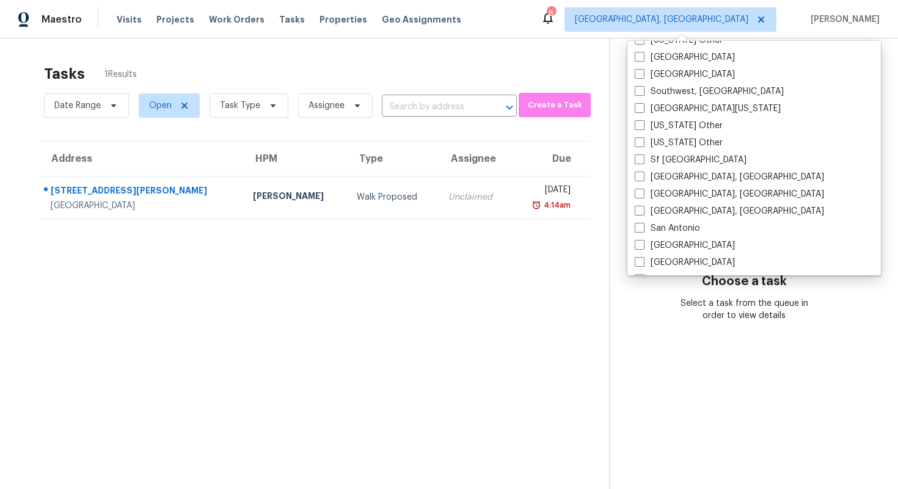
scroll to position [285, 0]
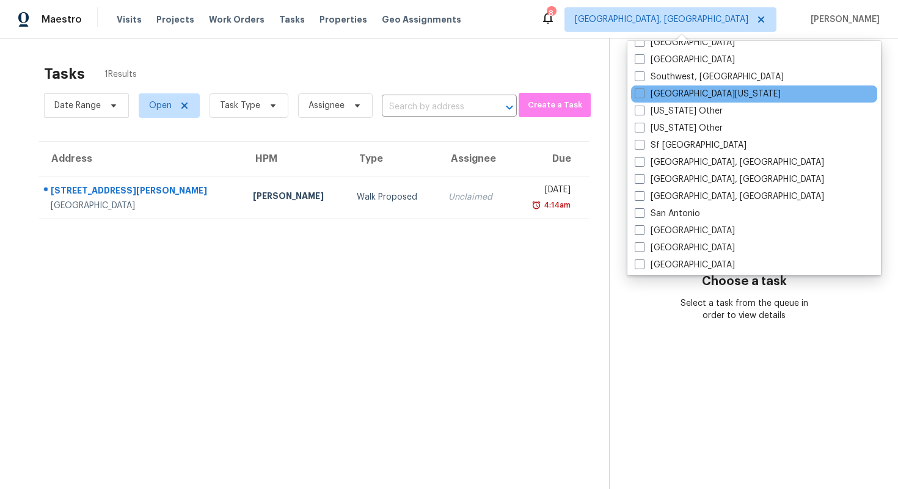
click at [638, 86] on div "[GEOGRAPHIC_DATA][US_STATE]" at bounding box center [754, 94] width 246 height 17
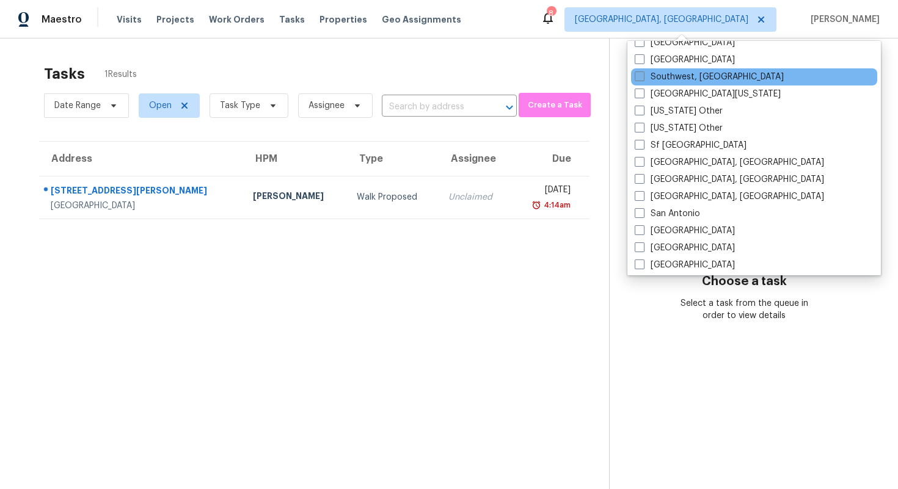
click at [636, 72] on span at bounding box center [640, 76] width 10 height 10
click at [636, 72] on input "Southwest, [GEOGRAPHIC_DATA]" at bounding box center [639, 75] width 8 height 8
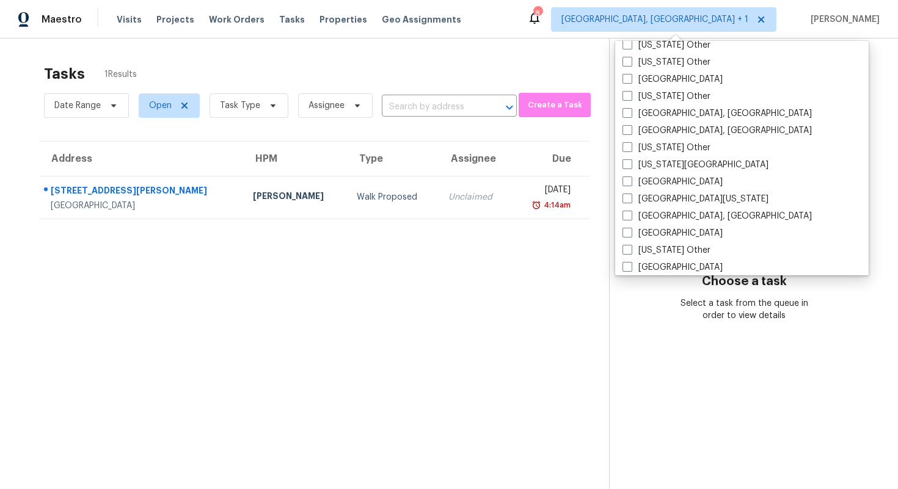
scroll to position [1879, 0]
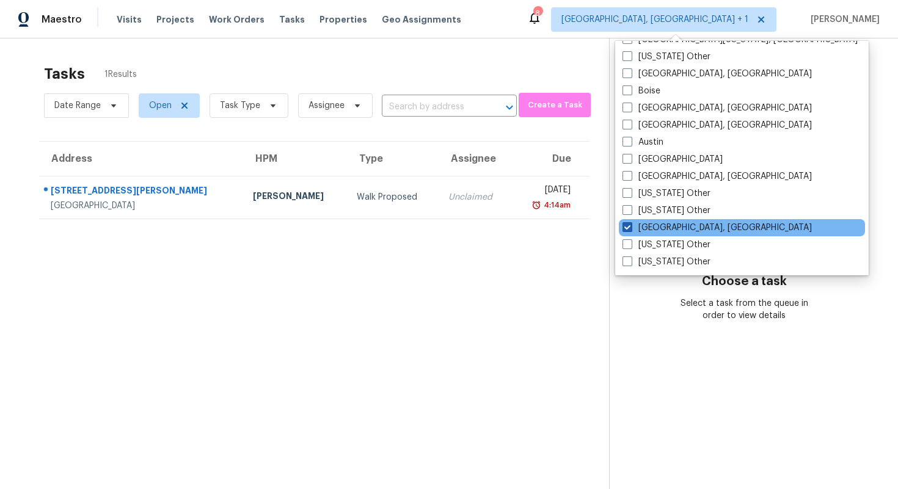
click at [630, 228] on span at bounding box center [627, 227] width 10 height 10
click at [630, 228] on input "[GEOGRAPHIC_DATA], [GEOGRAPHIC_DATA]" at bounding box center [626, 226] width 8 height 8
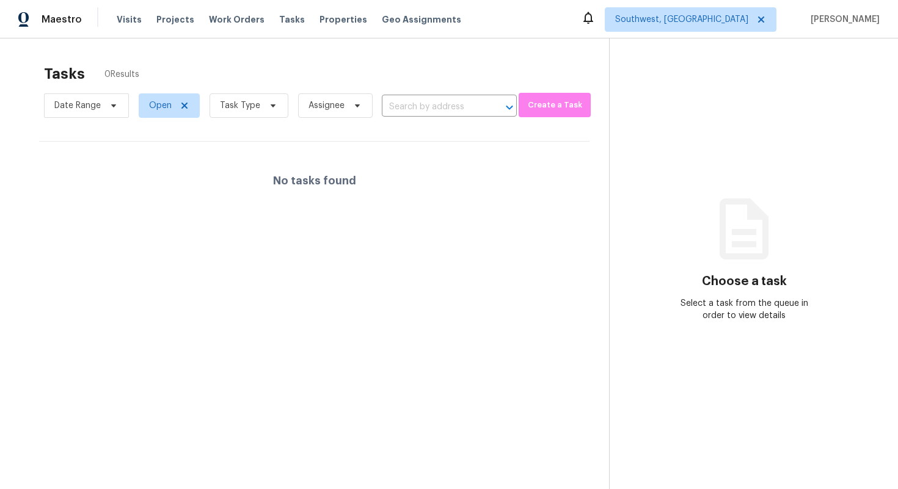
click at [572, 227] on section "Tasks 0 Results Date Range Open Task Type Assignee ​ Create a Task No tasks fou…" at bounding box center [314, 293] width 589 height 470
click at [95, 102] on span "Date Range" at bounding box center [77, 106] width 46 height 12
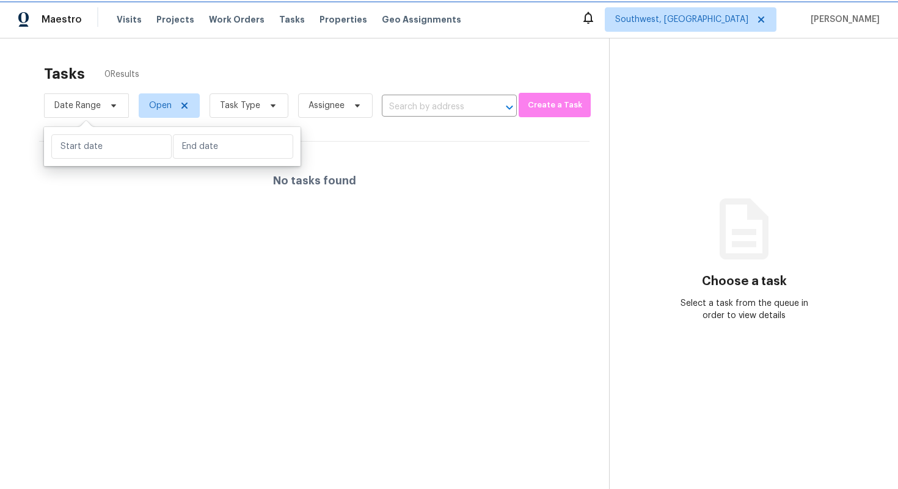
click at [95, 103] on span "Date Range" at bounding box center [77, 106] width 46 height 12
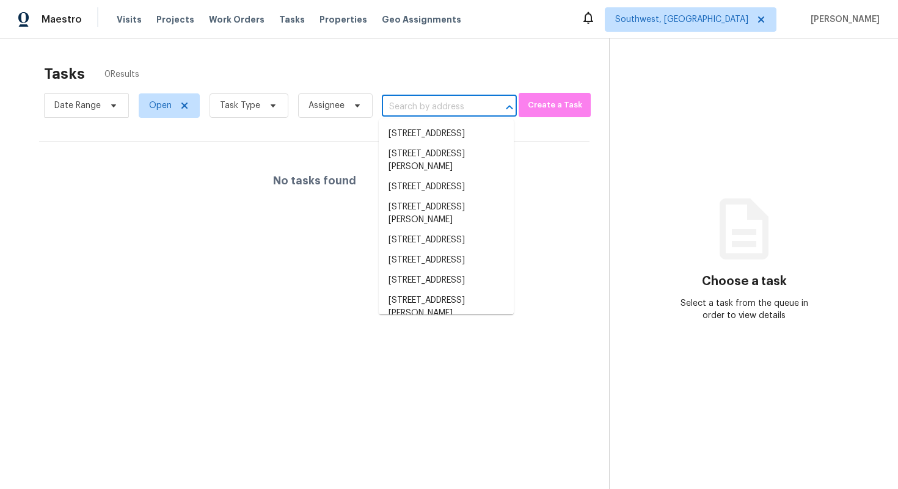
click at [431, 102] on input "text" at bounding box center [432, 107] width 101 height 19
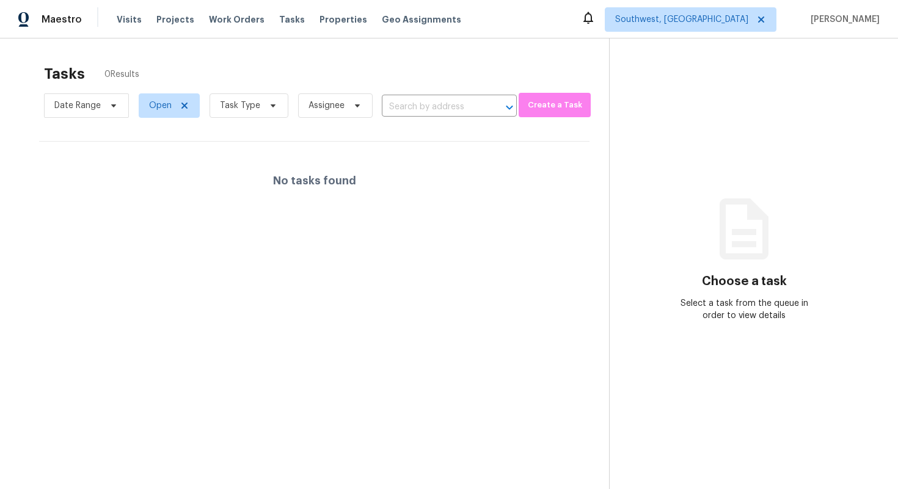
click at [405, 72] on div "Tasks 0 Results" at bounding box center [326, 74] width 565 height 32
click at [243, 102] on span "Task Type" at bounding box center [240, 106] width 40 height 12
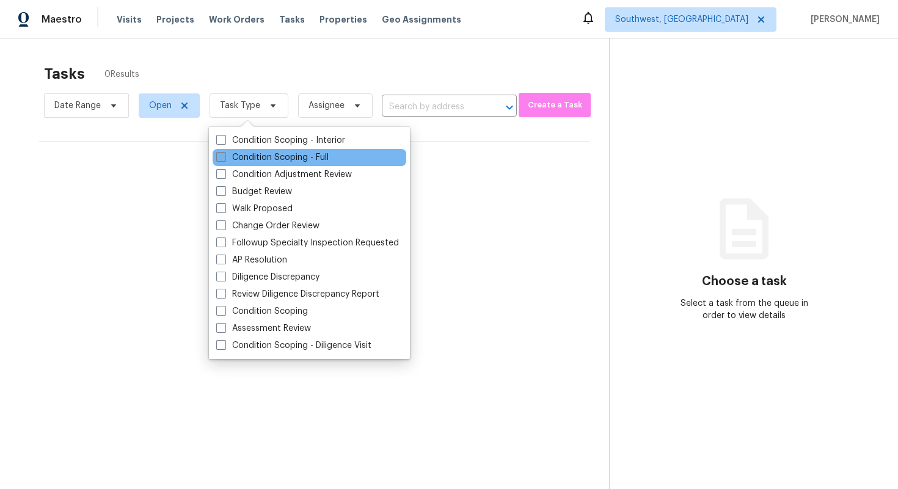
click at [250, 162] on label "Condition Scoping - Full" at bounding box center [272, 157] width 112 height 12
click at [224, 159] on input "Condition Scoping - Full" at bounding box center [220, 155] width 8 height 8
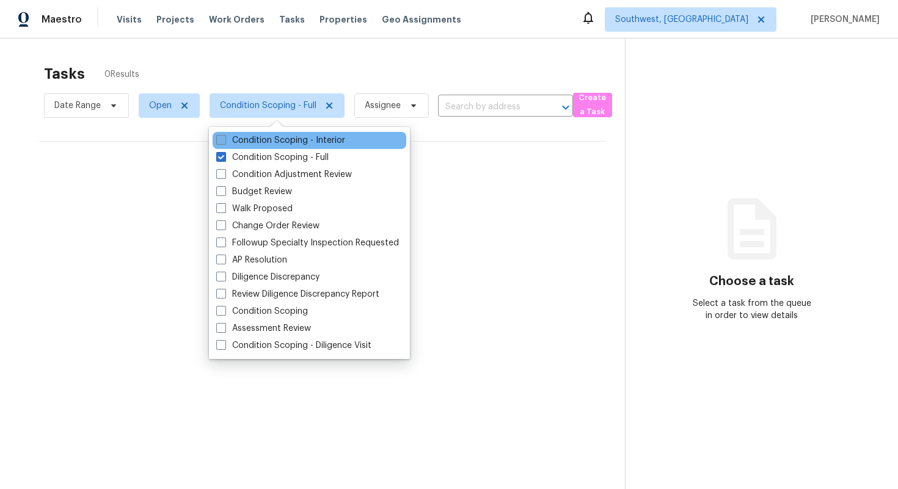
click at [219, 141] on span at bounding box center [221, 140] width 10 height 10
click at [219, 141] on input "Condition Scoping - Interior" at bounding box center [220, 138] width 8 height 8
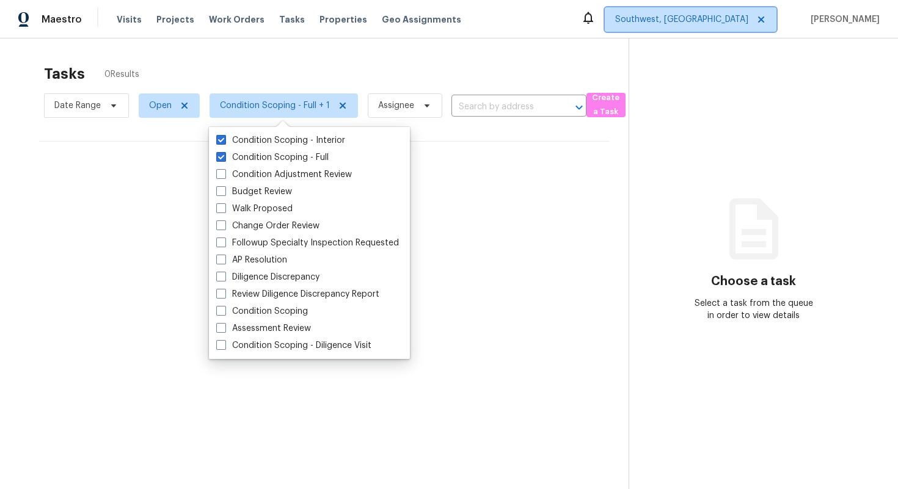
click at [686, 16] on span "Southwest, [GEOGRAPHIC_DATA]" at bounding box center [681, 19] width 133 height 12
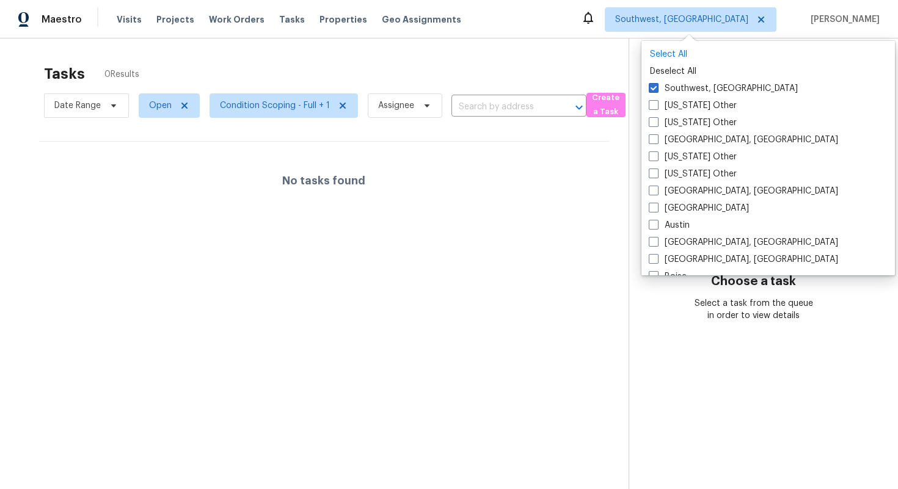
click at [661, 49] on p "Select All" at bounding box center [768, 54] width 236 height 12
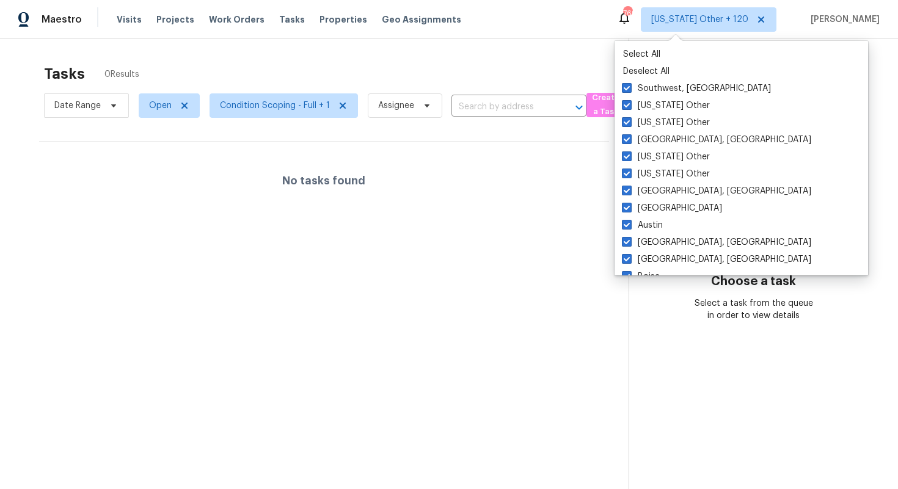
click at [296, 251] on section "Tasks 0 Results Date Range Open Condition Scoping - Full + 1 Assignee ​ Create …" at bounding box center [324, 293] width 609 height 470
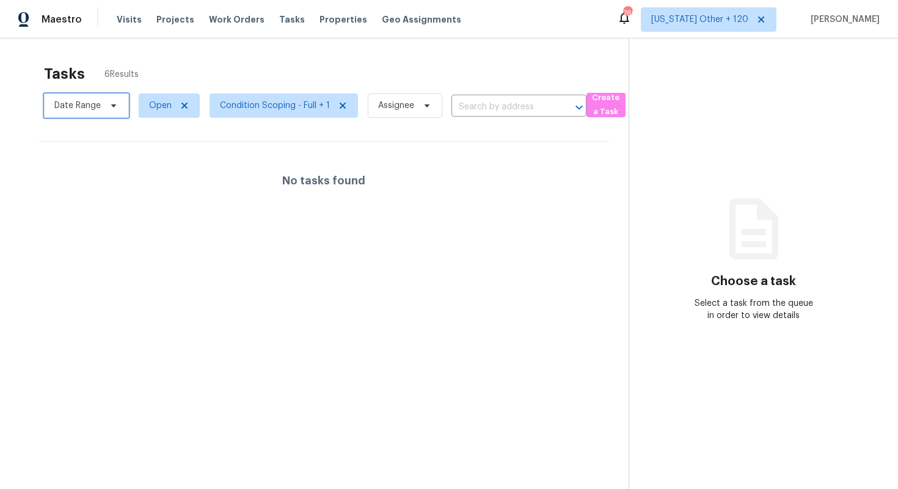
click at [63, 111] on span "Date Range" at bounding box center [77, 106] width 46 height 12
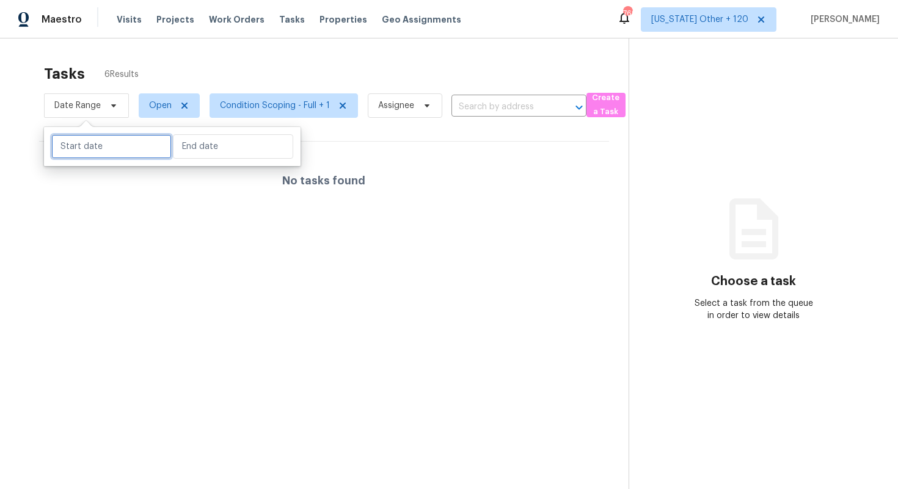
click at [86, 147] on input "text" at bounding box center [111, 146] width 120 height 24
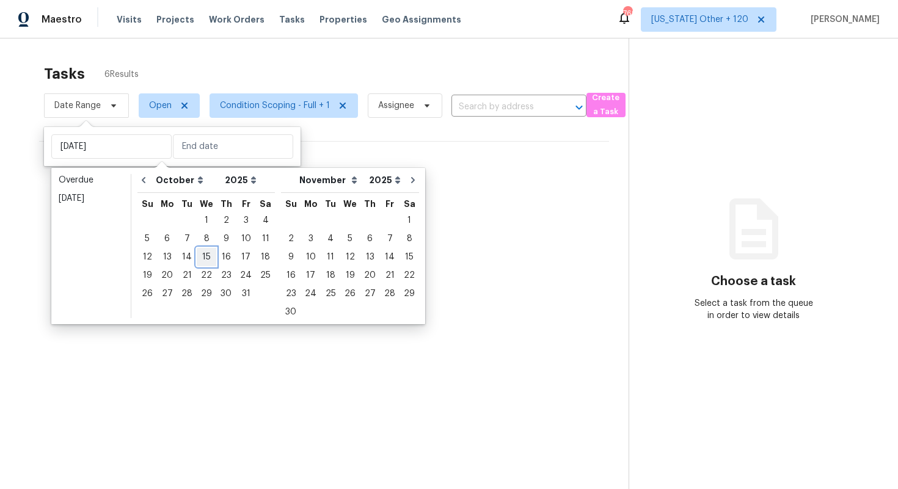
click at [206, 253] on div "15" at bounding box center [207, 257] width 20 height 17
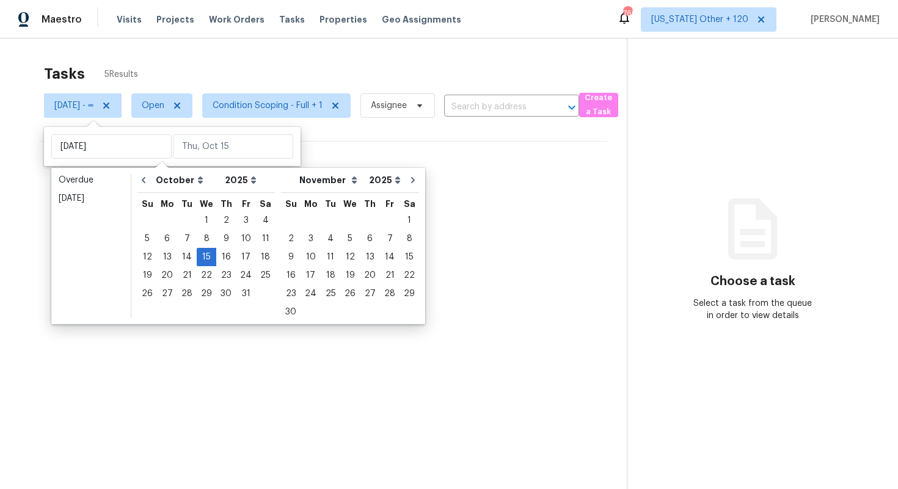
click at [297, 371] on section "Tasks 5 Results [DATE] - ∞ Open Condition Scoping - Full + 1 Assignee ​ Create …" at bounding box center [323, 293] width 607 height 470
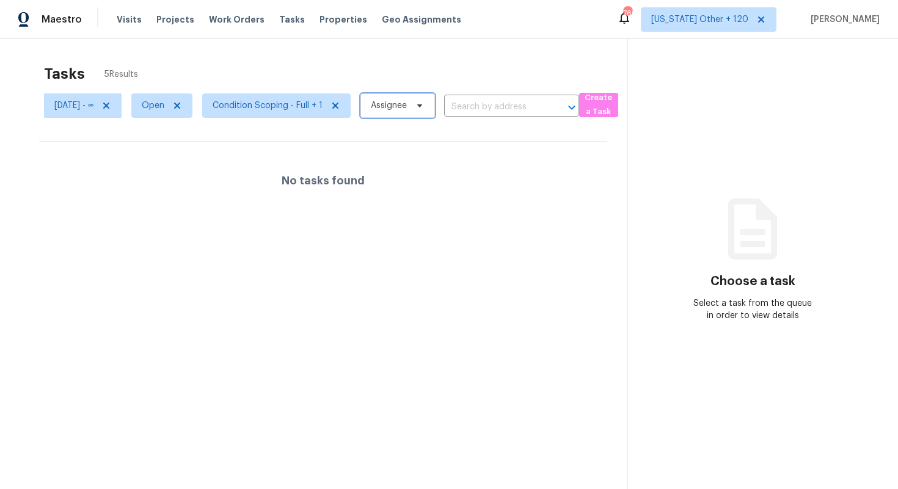
click at [431, 102] on span "Assignee" at bounding box center [397, 105] width 75 height 24
click at [428, 145] on input "search" at bounding box center [452, 144] width 130 height 24
click at [431, 220] on section "Tasks 5 Results [DATE] - ∞ Open Condition Scoping - Full + 1 Assignee ​ Create …" at bounding box center [323, 293] width 607 height 470
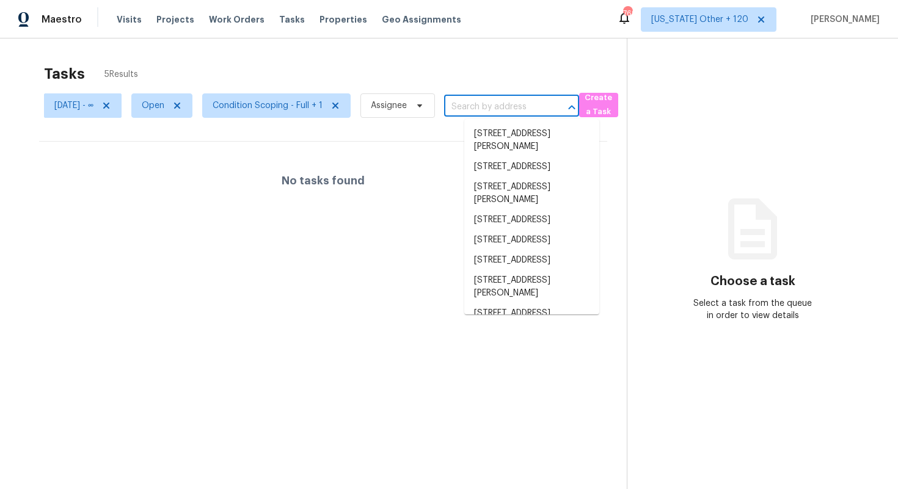
click at [533, 115] on input "text" at bounding box center [494, 107] width 101 height 19
click at [577, 109] on div at bounding box center [563, 107] width 32 height 17
click at [548, 133] on li "[STREET_ADDRESS][PERSON_NAME]" at bounding box center [531, 140] width 135 height 33
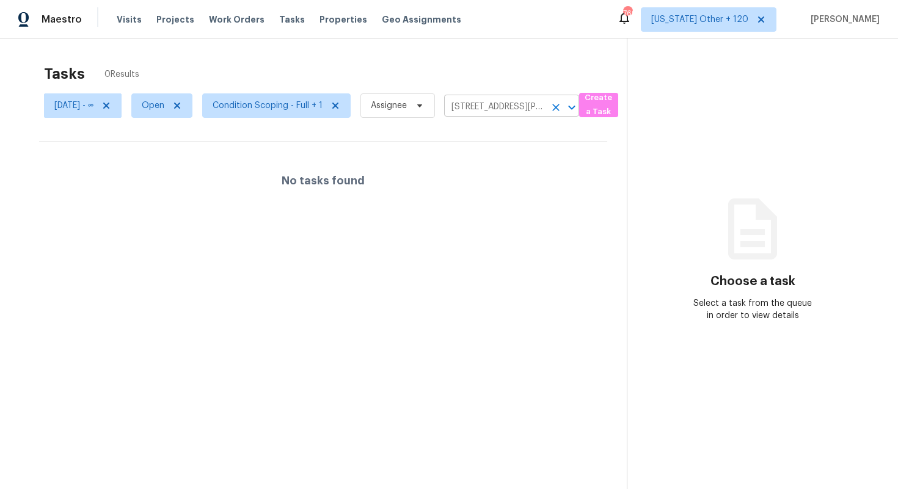
click at [579, 104] on icon "Open" at bounding box center [571, 107] width 15 height 15
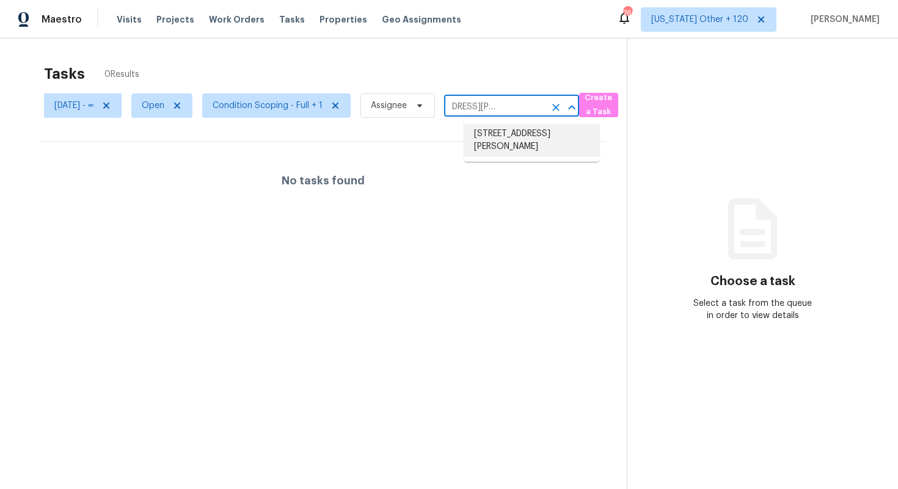
click at [528, 144] on li "[STREET_ADDRESS][PERSON_NAME]" at bounding box center [531, 140] width 135 height 33
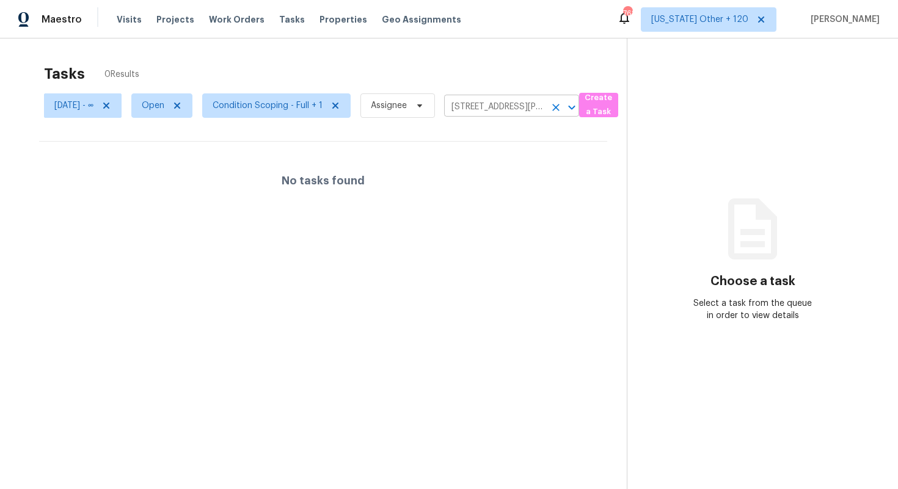
click at [519, 109] on input "[STREET_ADDRESS][PERSON_NAME]" at bounding box center [494, 107] width 101 height 19
click at [524, 228] on section "Tasks 5 Results [DATE] - ∞ Open Condition Scoping - Full + 1 Assignee ​ Create …" at bounding box center [323, 293] width 607 height 470
click at [684, 17] on span "[US_STATE] Other + 120" at bounding box center [699, 19] width 97 height 12
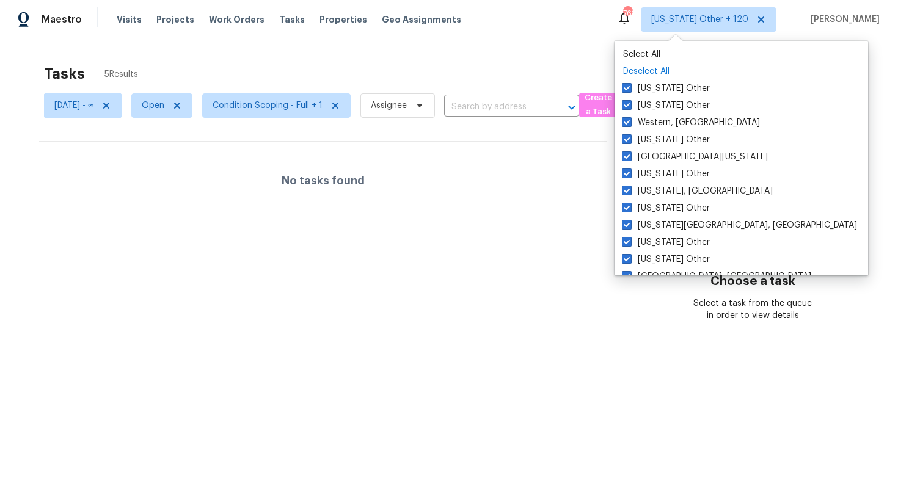
click at [633, 76] on p "Deselect All" at bounding box center [741, 71] width 236 height 12
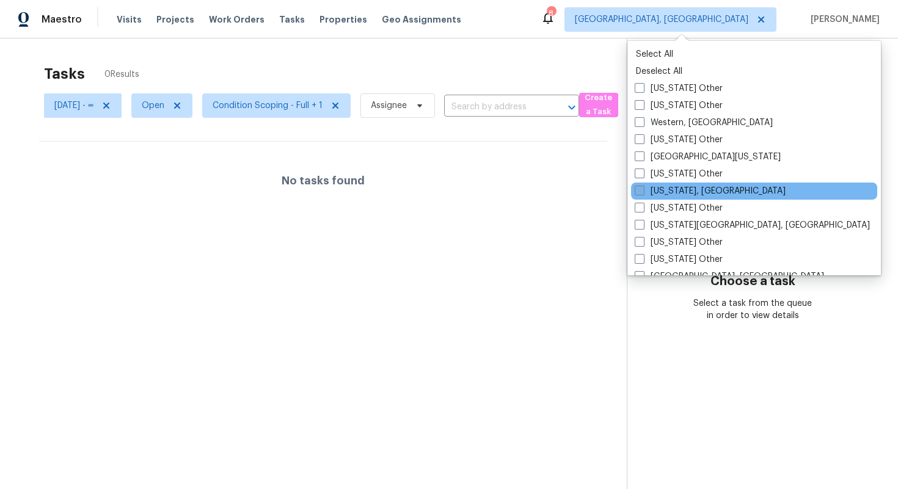
click at [643, 193] on span at bounding box center [640, 191] width 10 height 10
click at [643, 193] on input "[US_STATE], [GEOGRAPHIC_DATA]" at bounding box center [639, 189] width 8 height 8
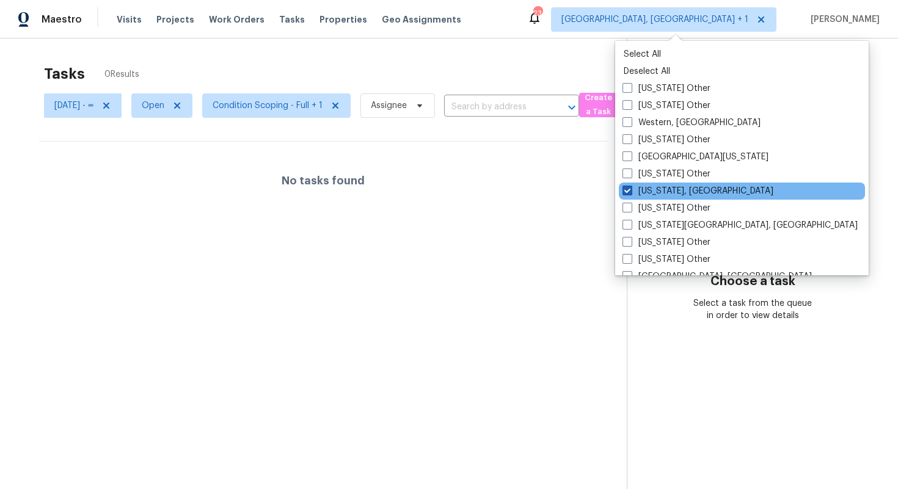
click at [628, 197] on label "[US_STATE], [GEOGRAPHIC_DATA]" at bounding box center [697, 191] width 151 height 12
click at [628, 193] on input "[US_STATE], [GEOGRAPHIC_DATA]" at bounding box center [626, 189] width 8 height 8
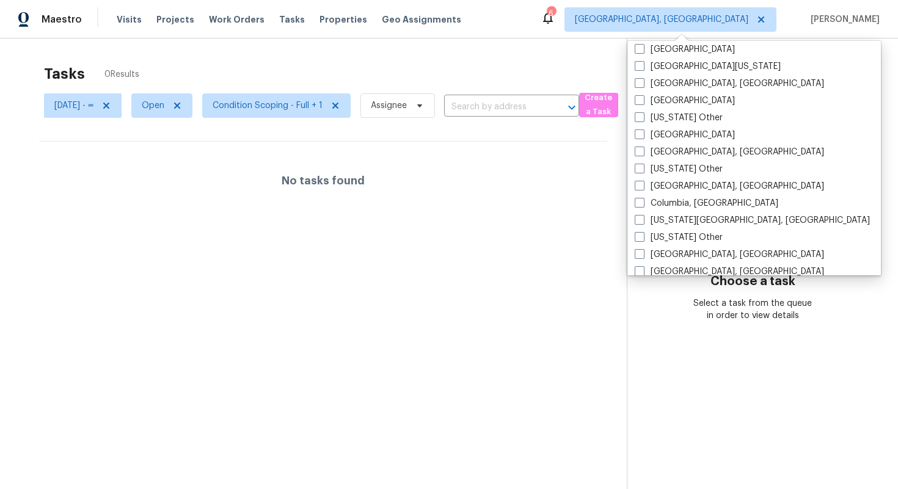
scroll to position [1879, 0]
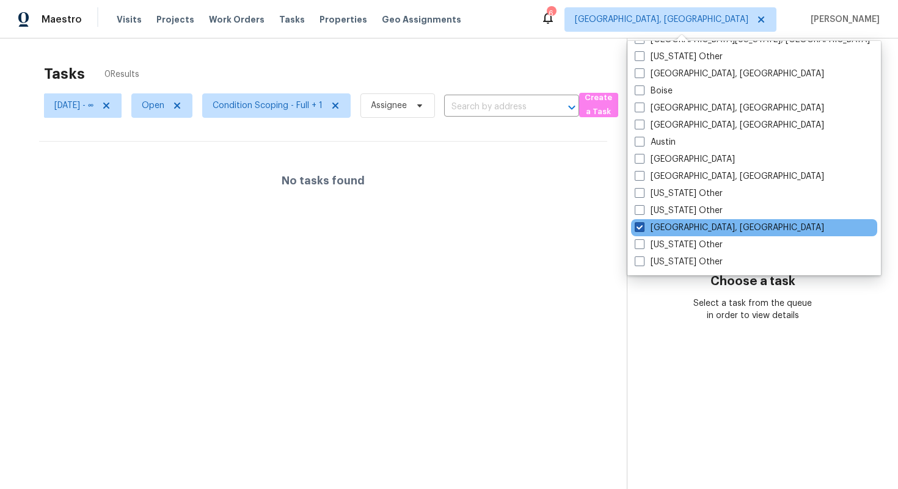
click at [639, 225] on span at bounding box center [640, 227] width 10 height 10
click at [639, 225] on input "[GEOGRAPHIC_DATA], [GEOGRAPHIC_DATA]" at bounding box center [639, 226] width 8 height 8
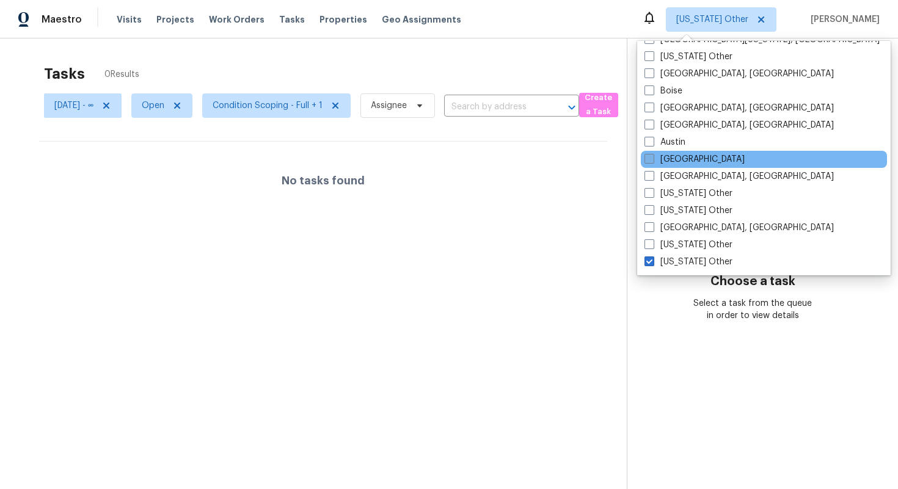
click at [654, 159] on label "[GEOGRAPHIC_DATA]" at bounding box center [694, 159] width 100 height 12
click at [652, 159] on input "[GEOGRAPHIC_DATA]" at bounding box center [648, 157] width 8 height 8
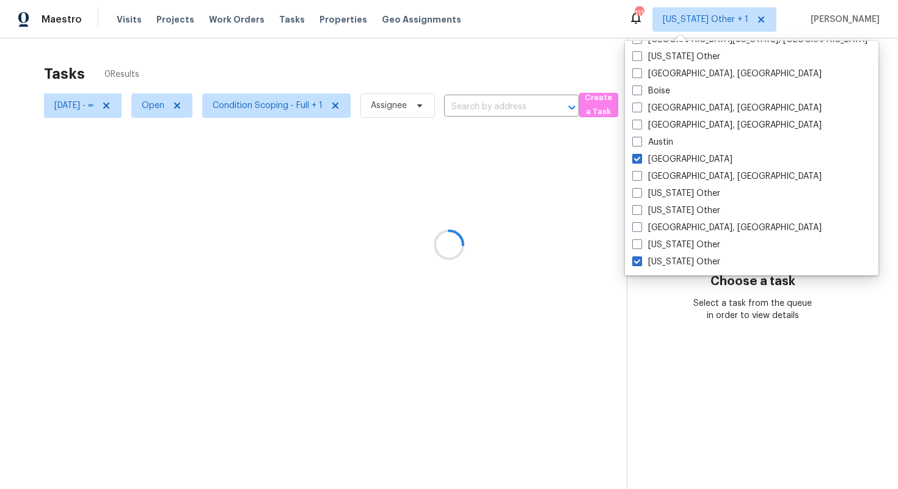
click at [458, 229] on div at bounding box center [449, 244] width 898 height 489
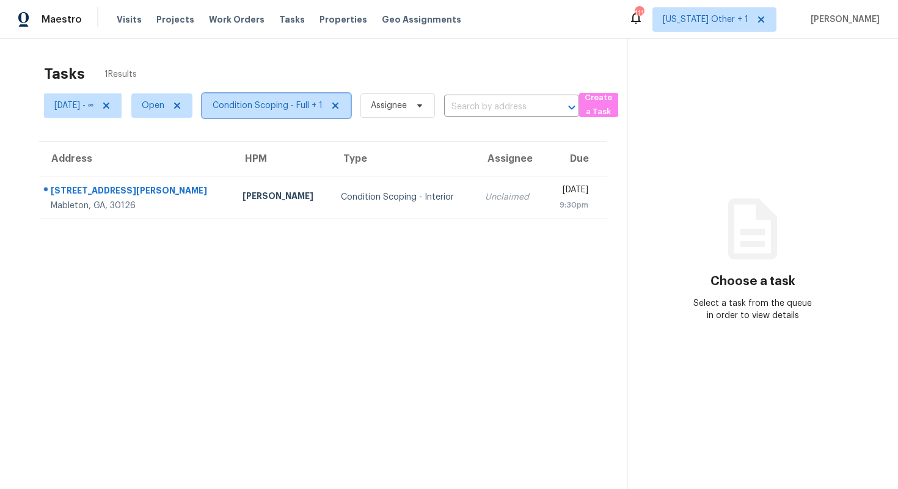
click at [287, 106] on span "Condition Scoping - Full + 1" at bounding box center [268, 106] width 110 height 12
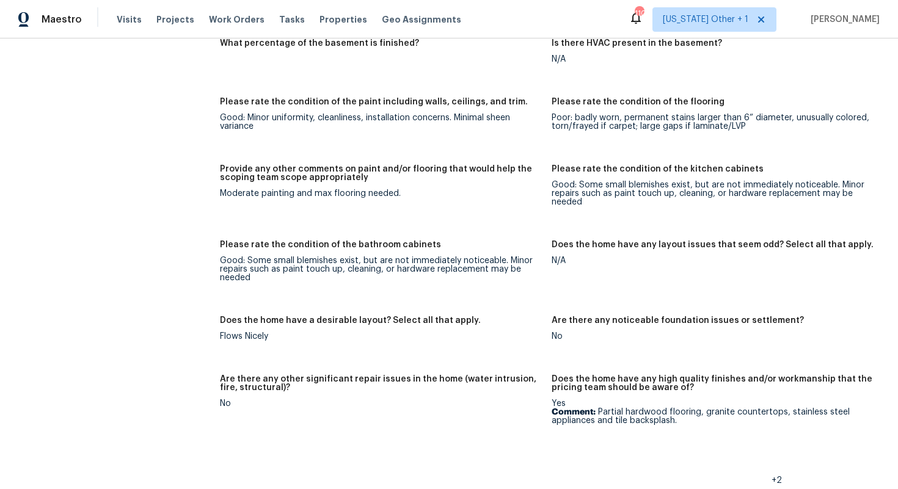
scroll to position [2208, 0]
